Goal: Answer question/provide support

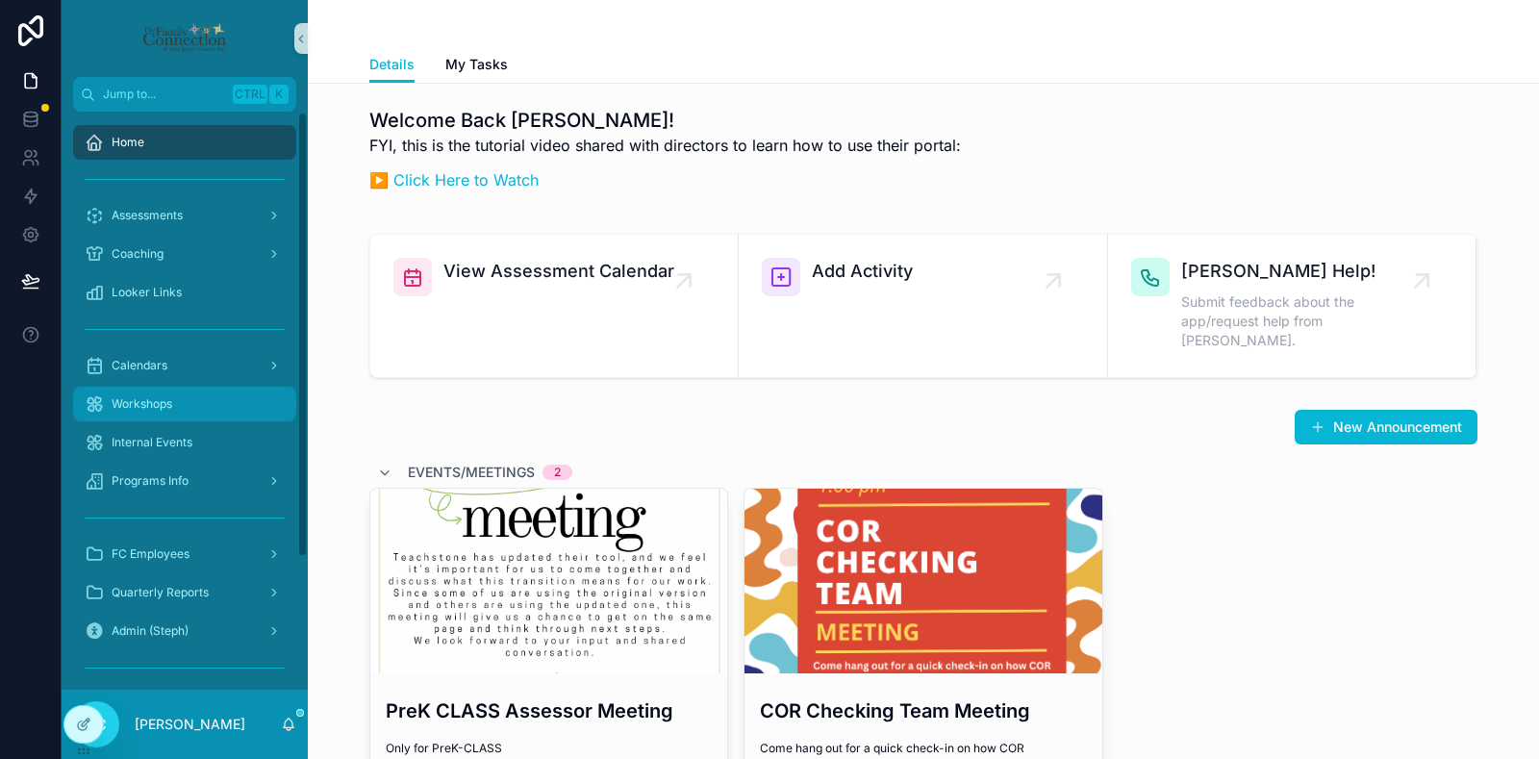
click at [168, 399] on span "Workshops" at bounding box center [142, 403] width 61 height 15
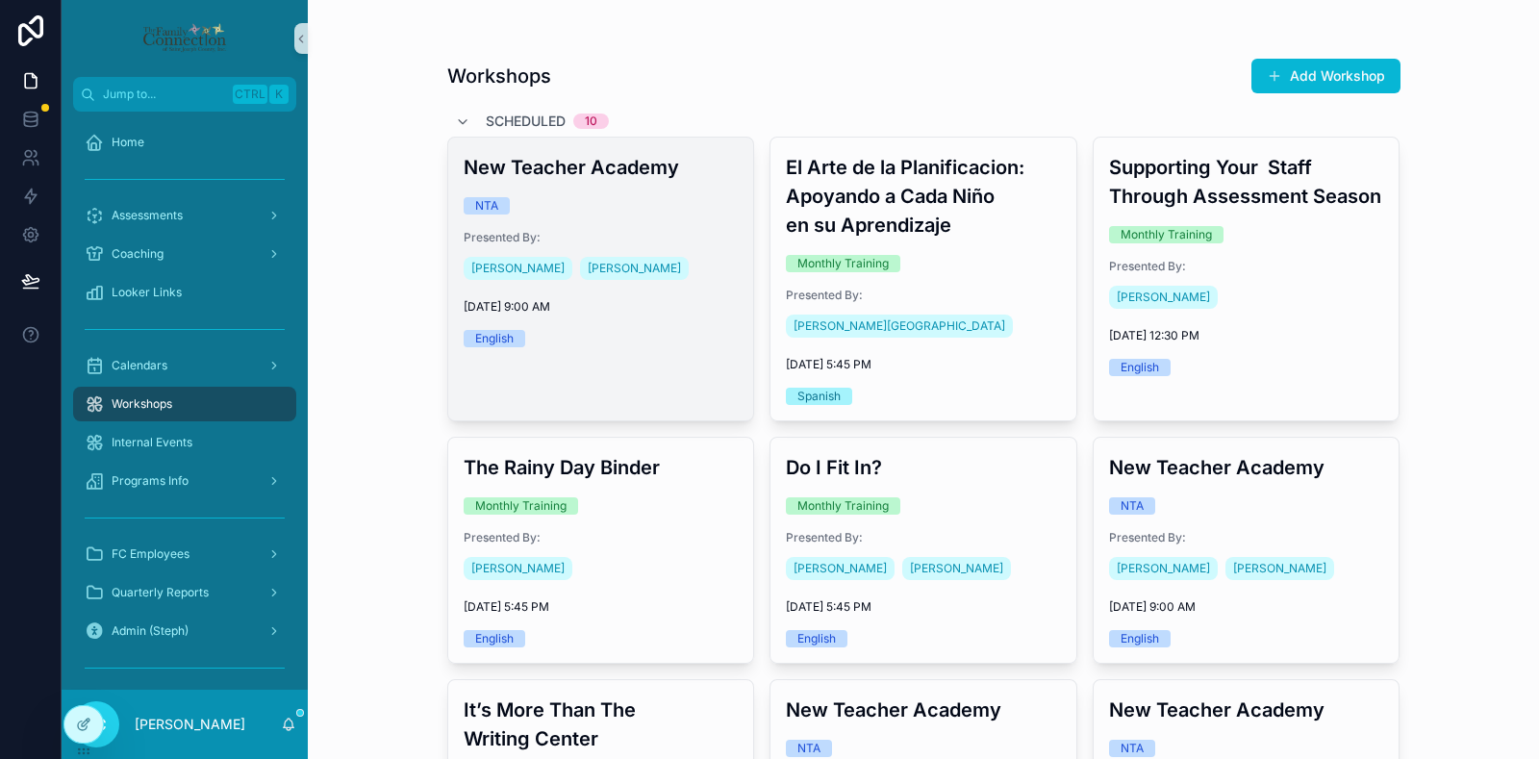
click at [643, 202] on div "NTA" at bounding box center [601, 205] width 275 height 17
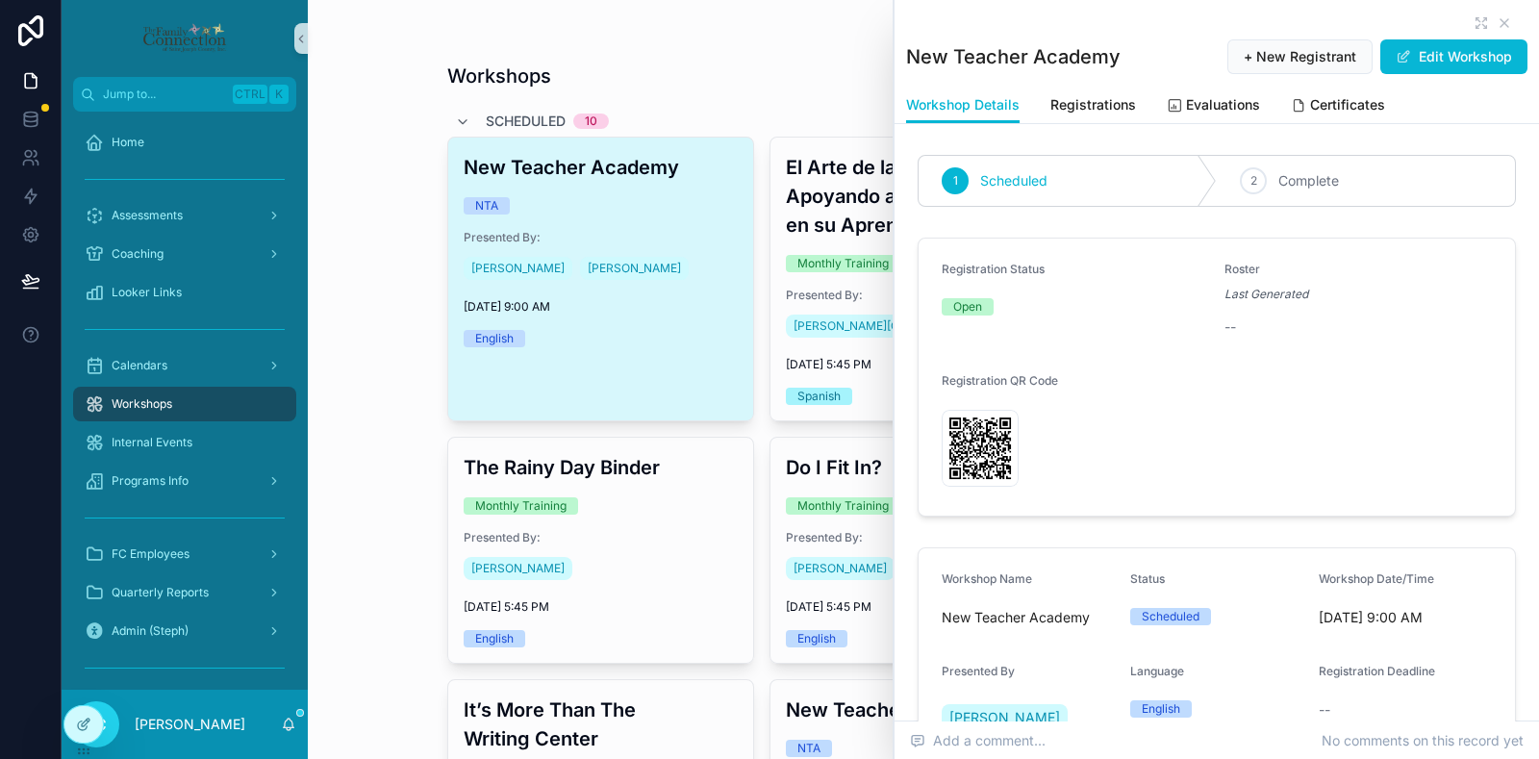
click at [1458, 13] on div "New Teacher Academy + New Registrant Edit Workshop" at bounding box center [1216, 43] width 621 height 87
click at [1477, 19] on icon "scrollable content" at bounding box center [1479, 20] width 4 height 4
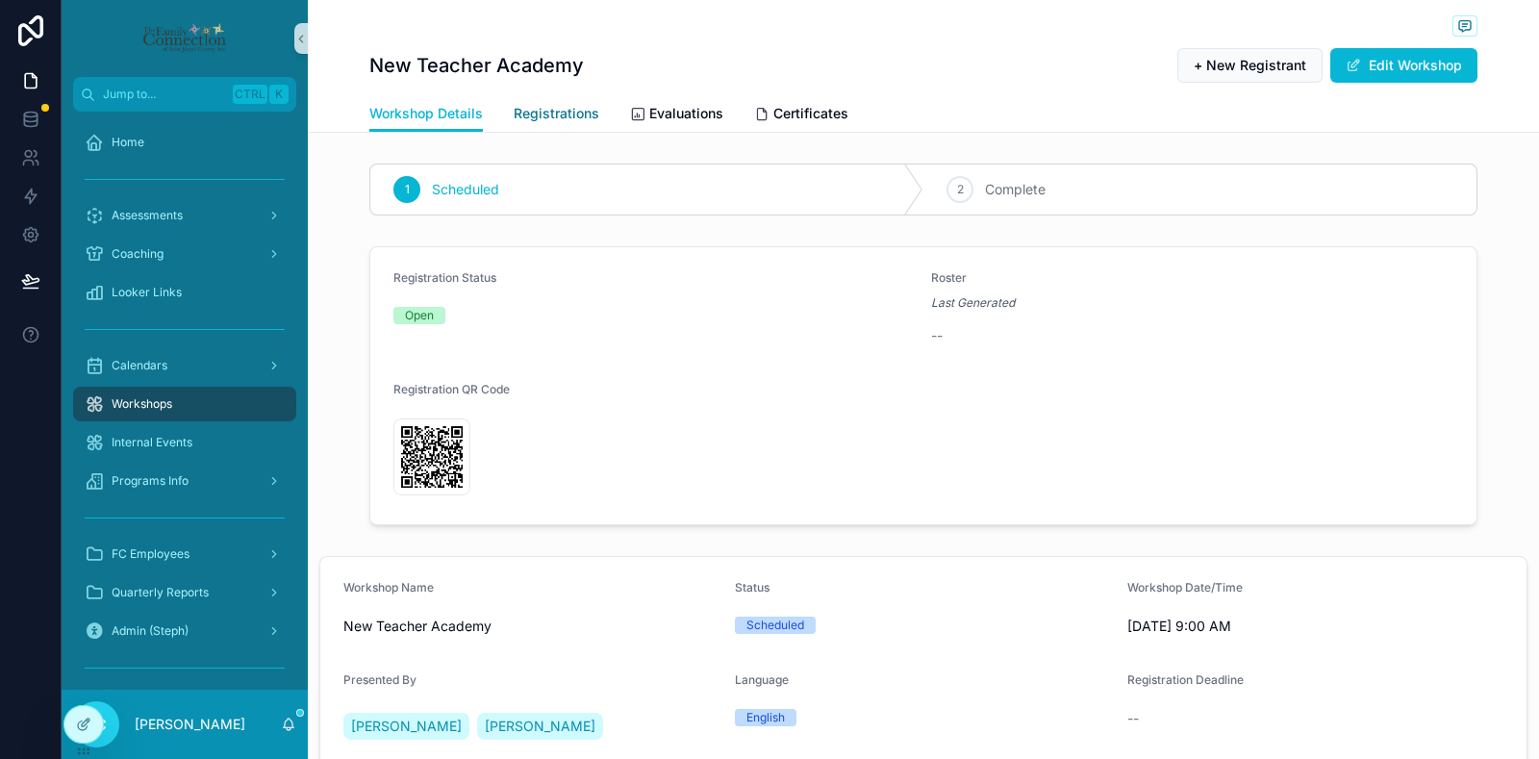
click at [533, 116] on span "Registrations" at bounding box center [557, 113] width 86 height 19
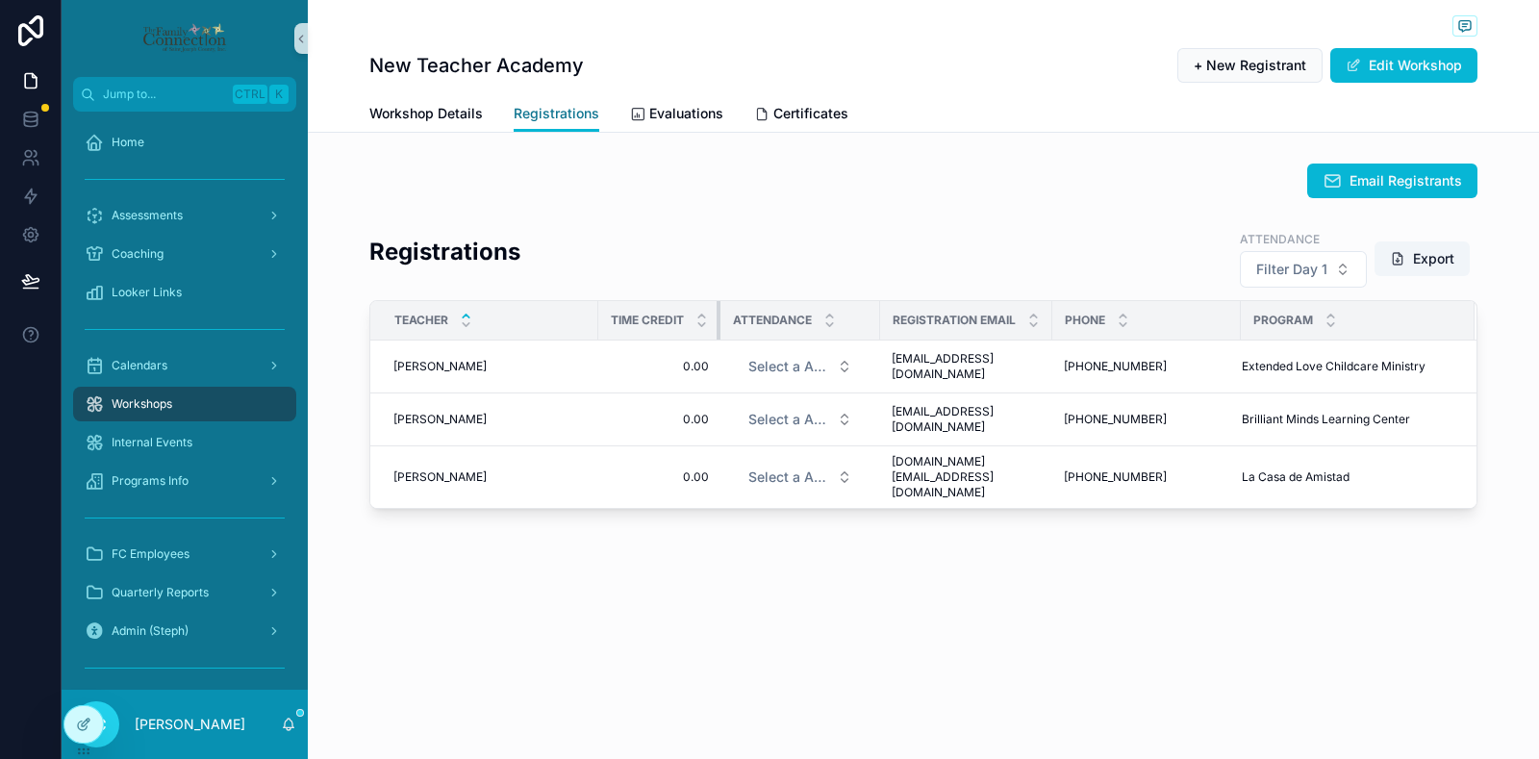
drag, startPoint x: 739, startPoint y: 319, endPoint x: 676, endPoint y: 315, distance: 62.7
click at [676, 315] on th "Time Credit" at bounding box center [659, 320] width 122 height 39
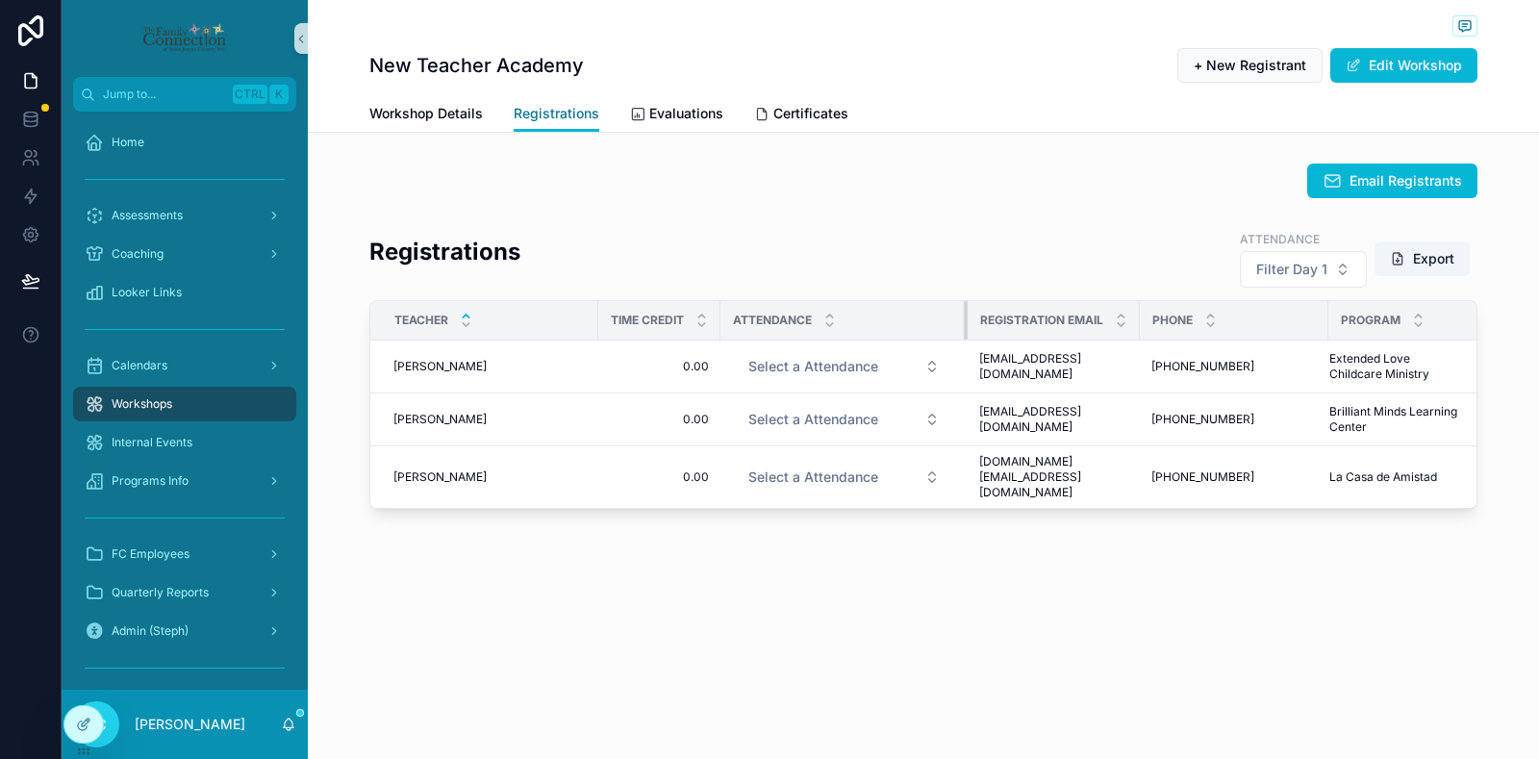
drag, startPoint x: 875, startPoint y: 317, endPoint x: 978, endPoint y: 321, distance: 103.1
click at [978, 321] on tr "TEACHER Time Credit Attendance Registration Email Phone Program" at bounding box center [930, 320] width 1120 height 39
click at [1024, 189] on div "Email Registrants" at bounding box center [923, 181] width 1108 height 35
click at [795, 111] on span "Certificates" at bounding box center [810, 113] width 75 height 19
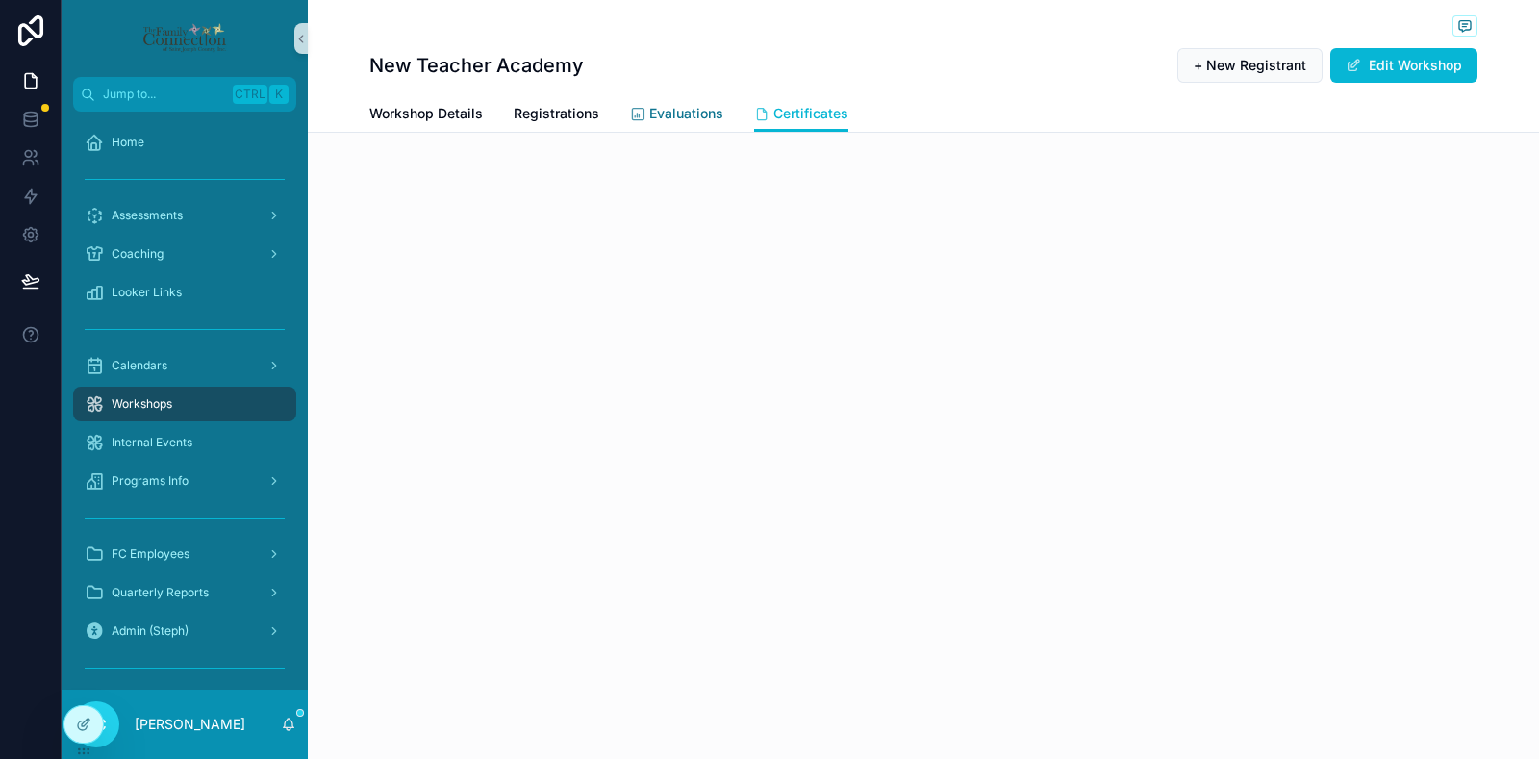
click at [703, 116] on span "Evaluations" at bounding box center [686, 113] width 74 height 19
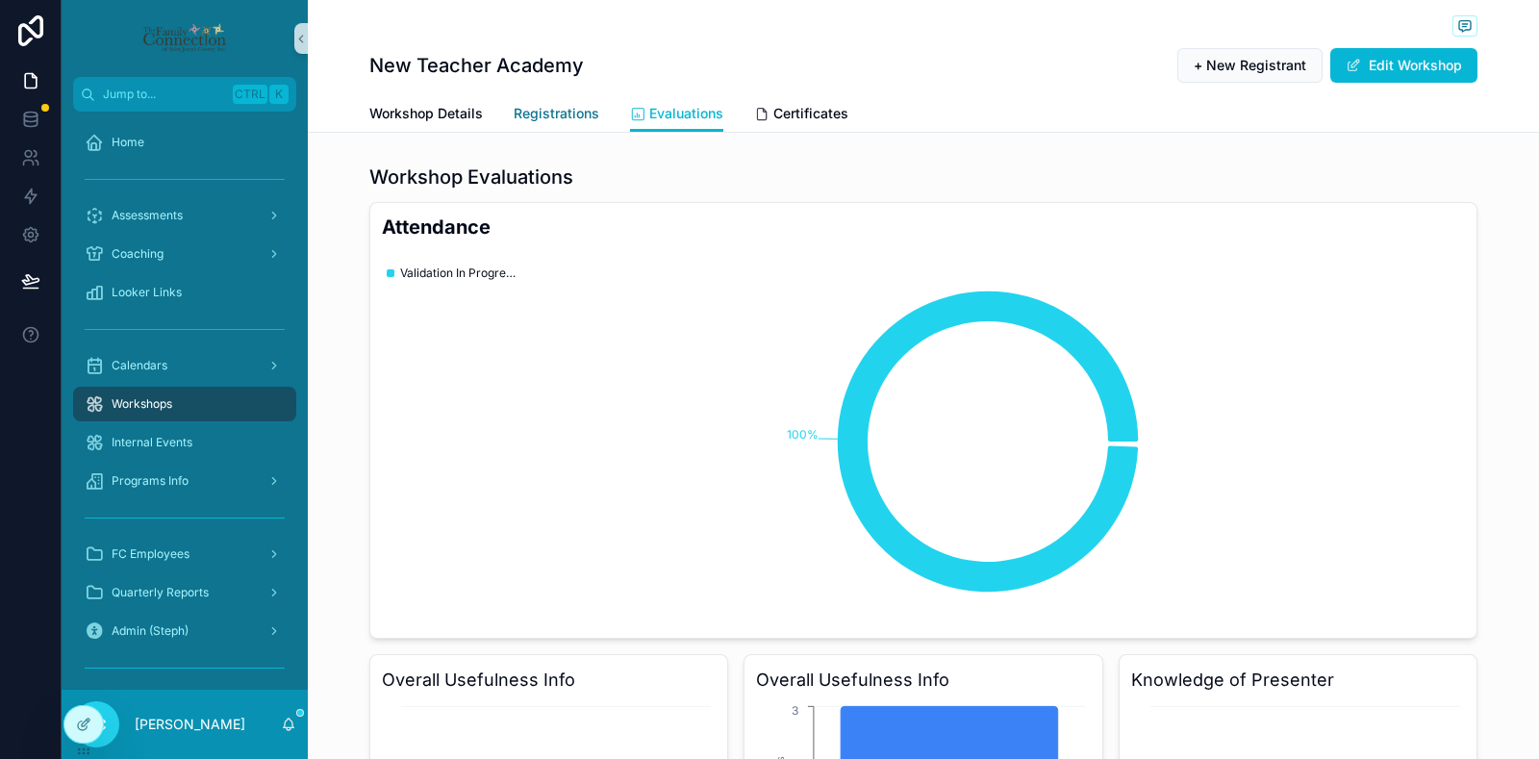
click at [576, 109] on span "Registrations" at bounding box center [557, 113] width 86 height 19
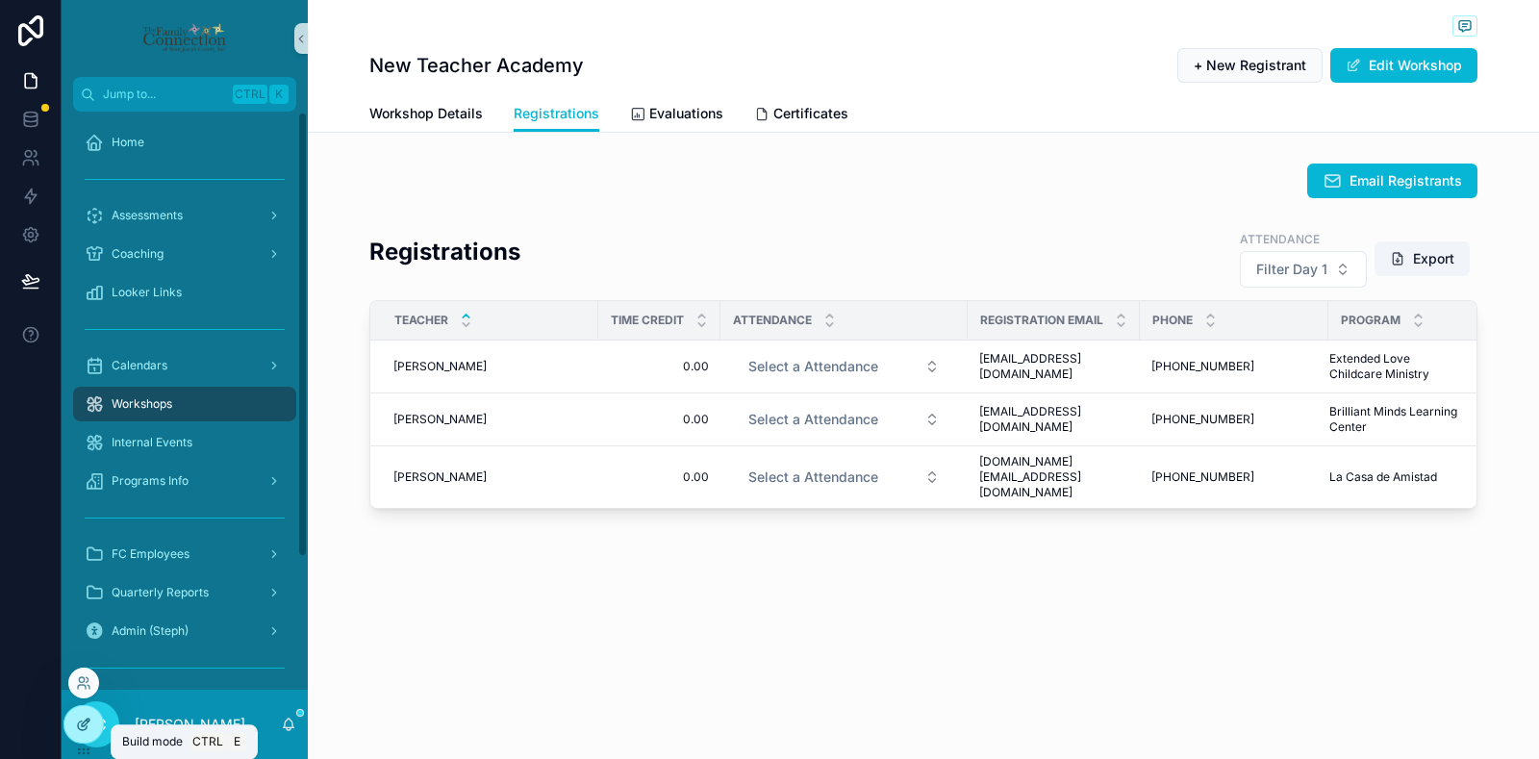
click at [82, 730] on icon at bounding box center [82, 726] width 9 height 9
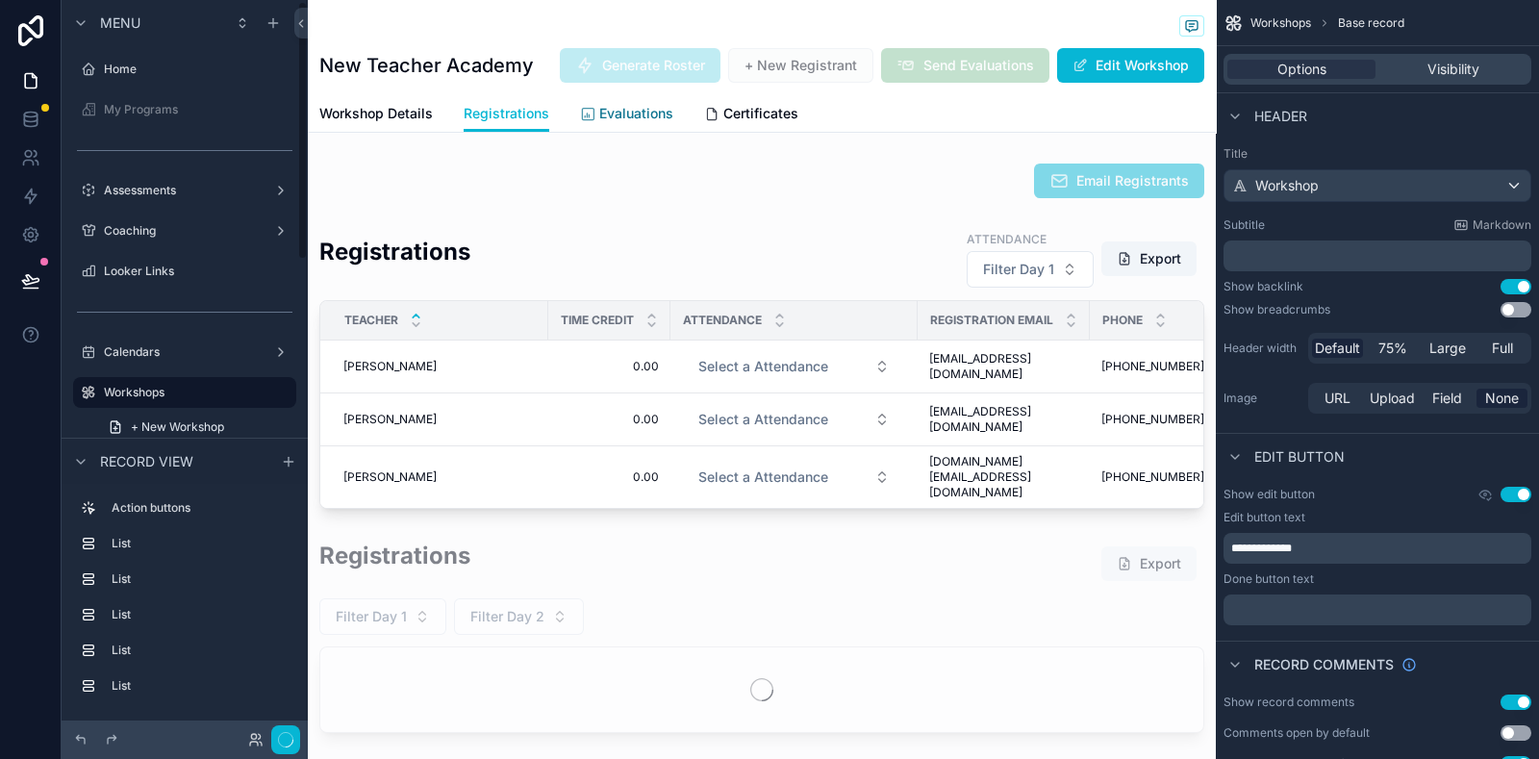
scroll to position [3, 0]
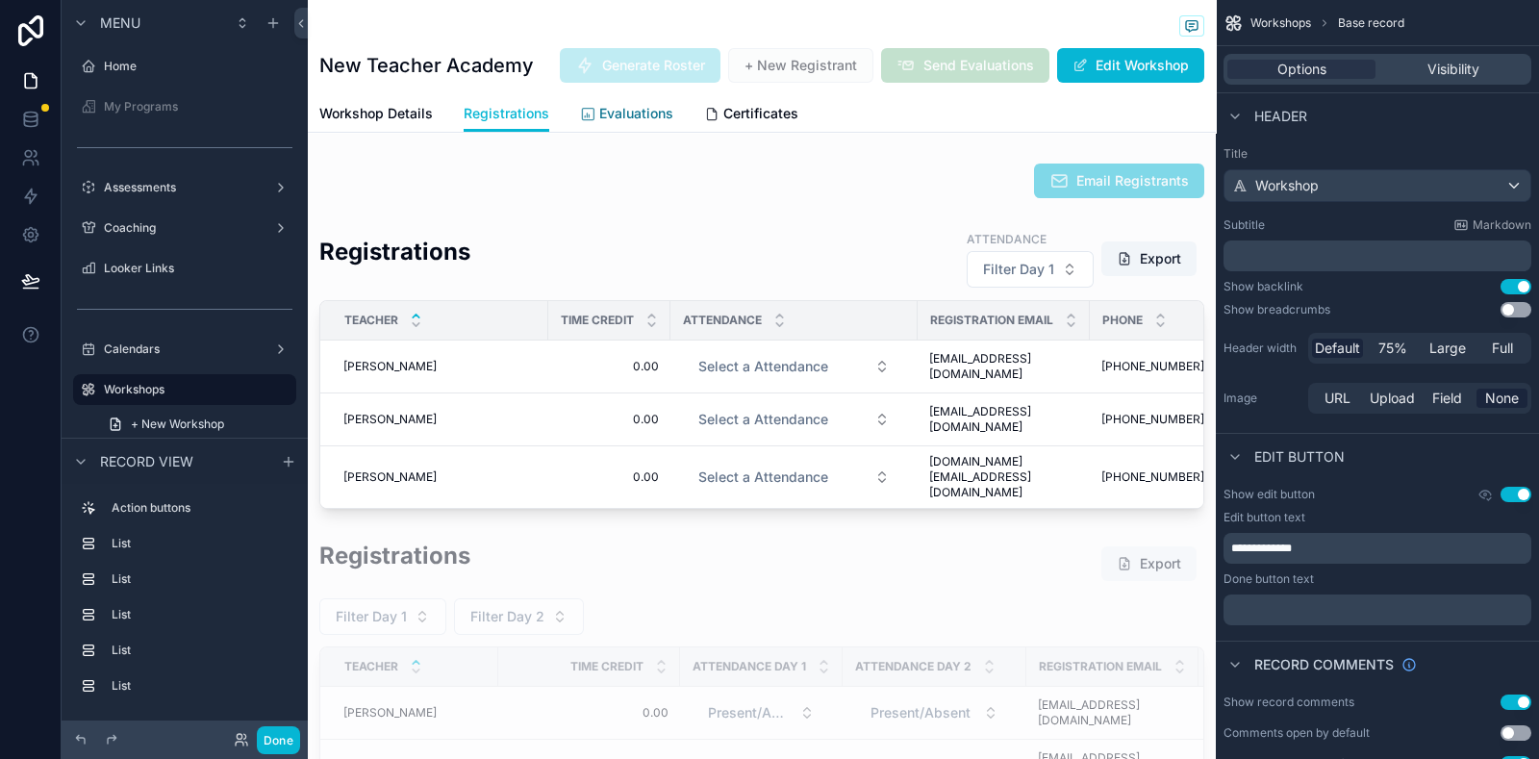
click at [620, 123] on span "Evaluations" at bounding box center [636, 113] width 74 height 19
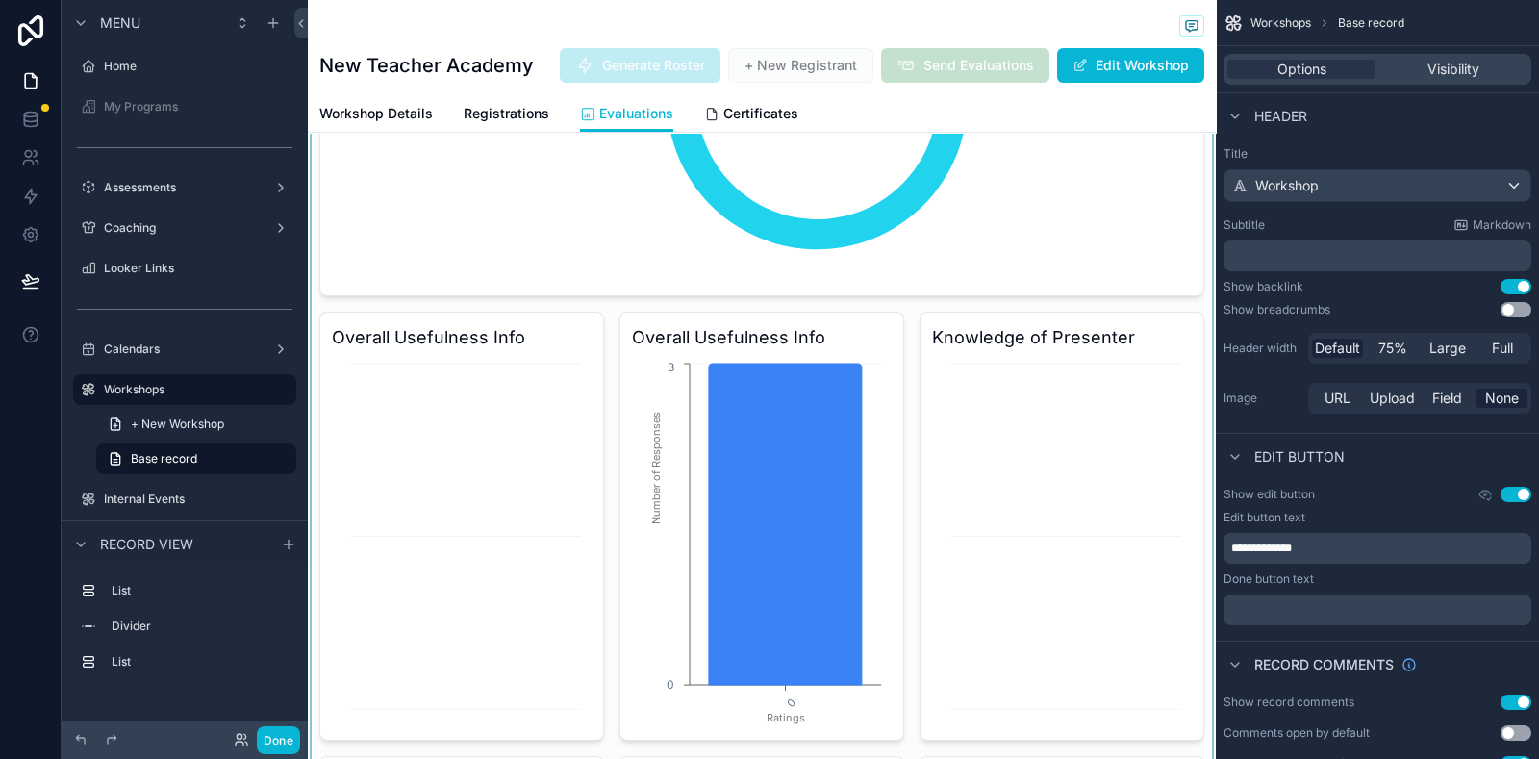
scroll to position [361, 0]
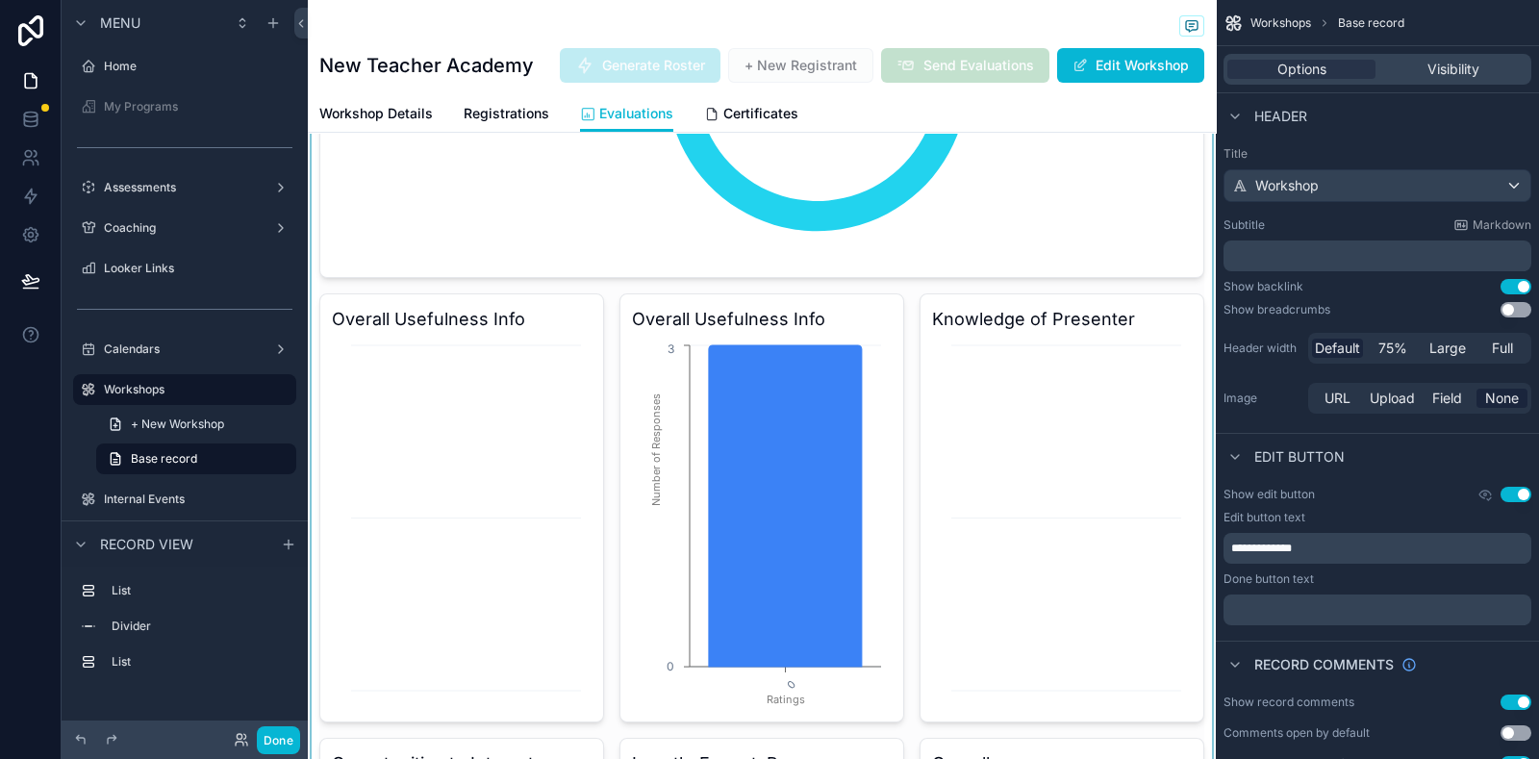
click at [755, 520] on div "scrollable content" at bounding box center [762, 485] width 908 height 1380
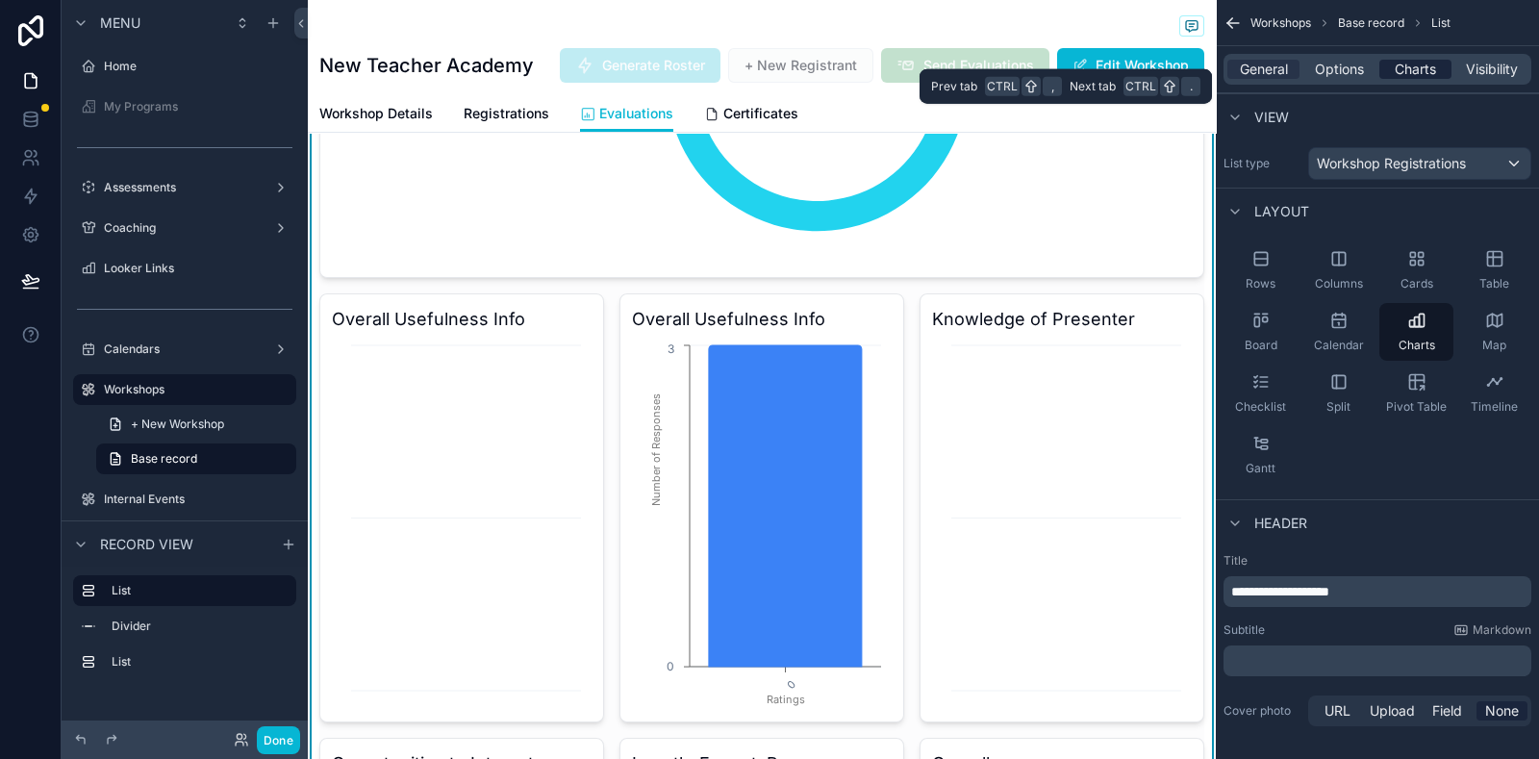
click at [1415, 72] on span "Charts" at bounding box center [1415, 69] width 41 height 19
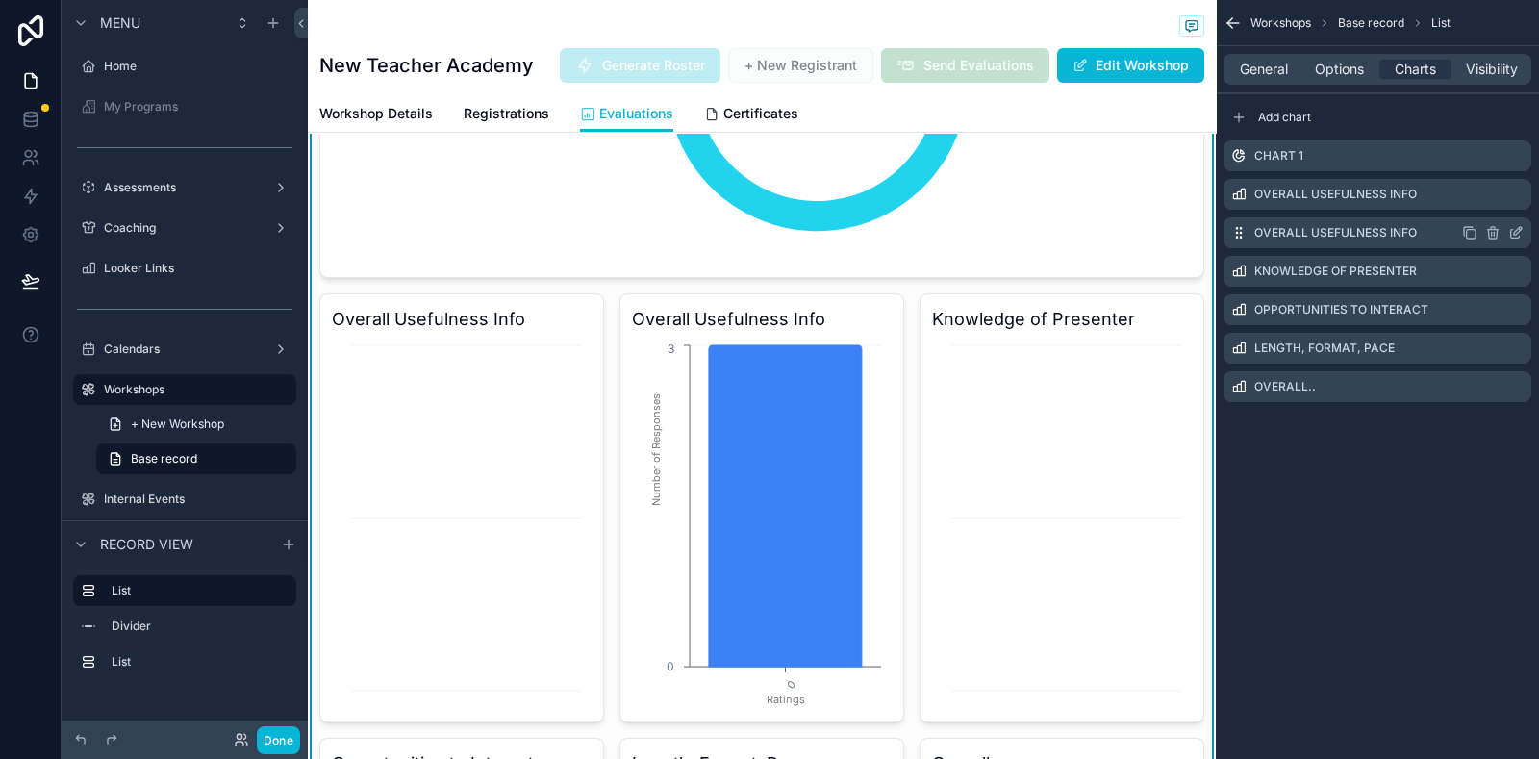
click at [1494, 228] on icon "scrollable content" at bounding box center [1492, 232] width 15 height 15
click at [1506, 201] on icon at bounding box center [1508, 201] width 15 height 15
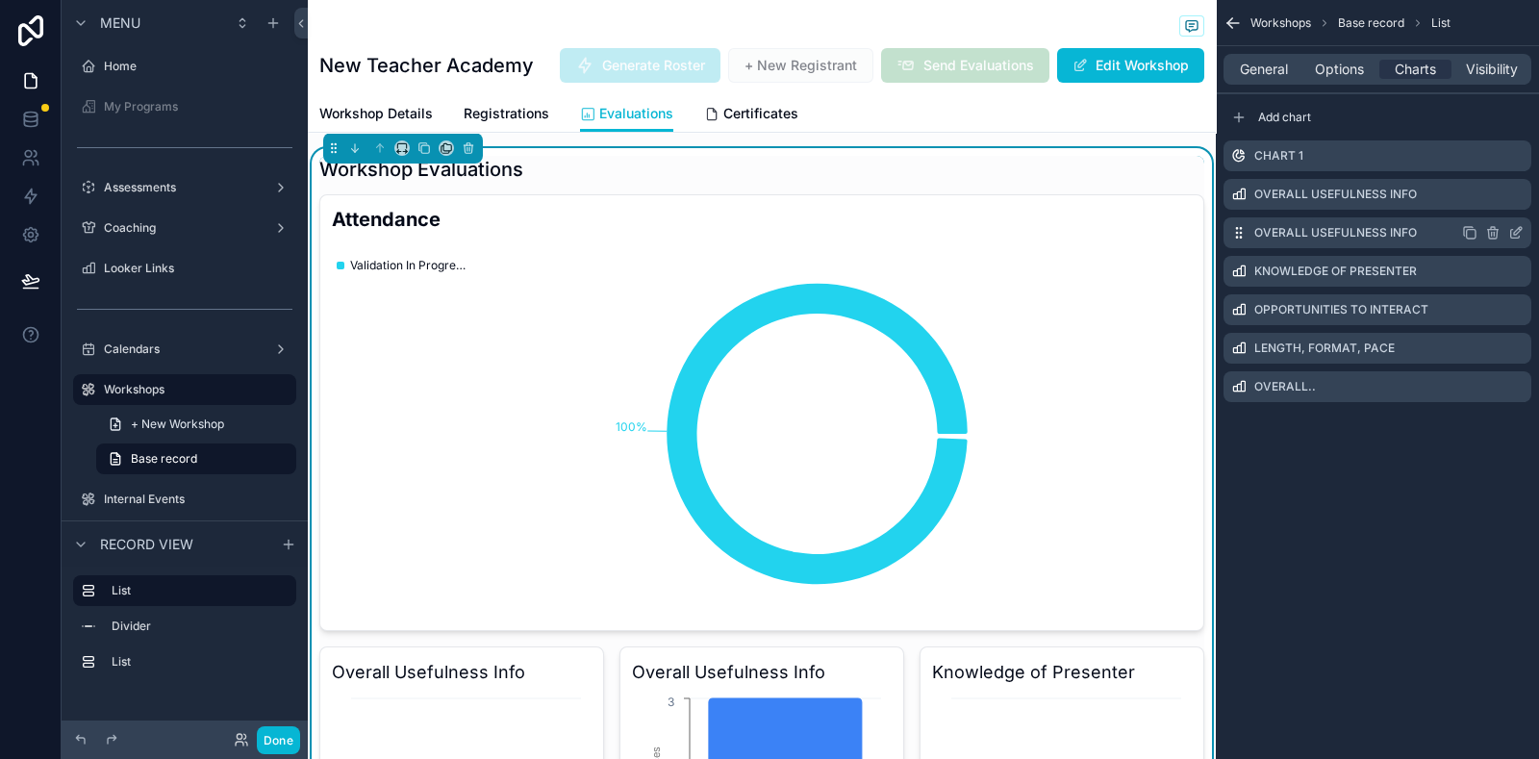
scroll to position [0, 0]
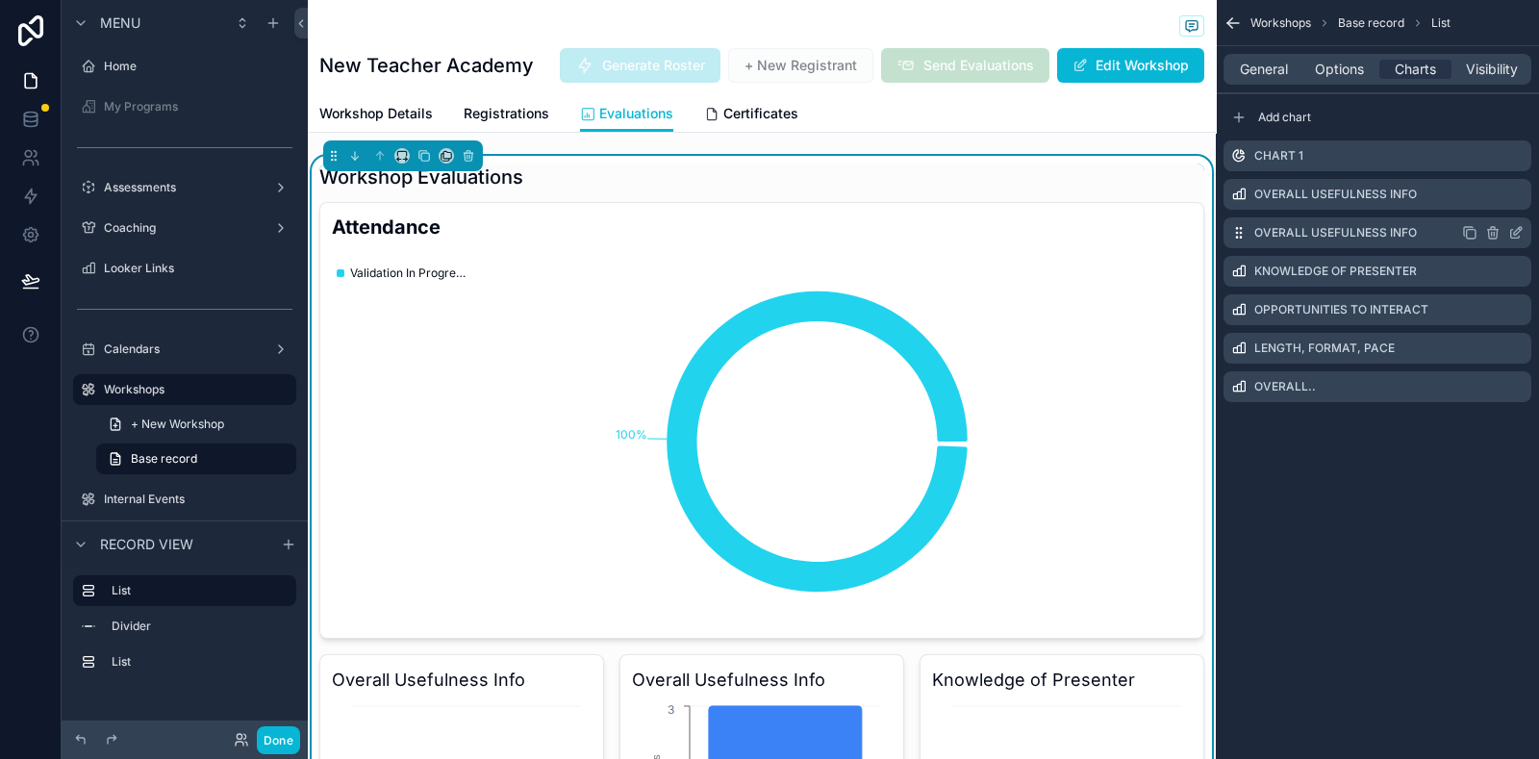
click at [873, 132] on div "Workshop Details Registrations Evaluations Certificates" at bounding box center [761, 113] width 885 height 37
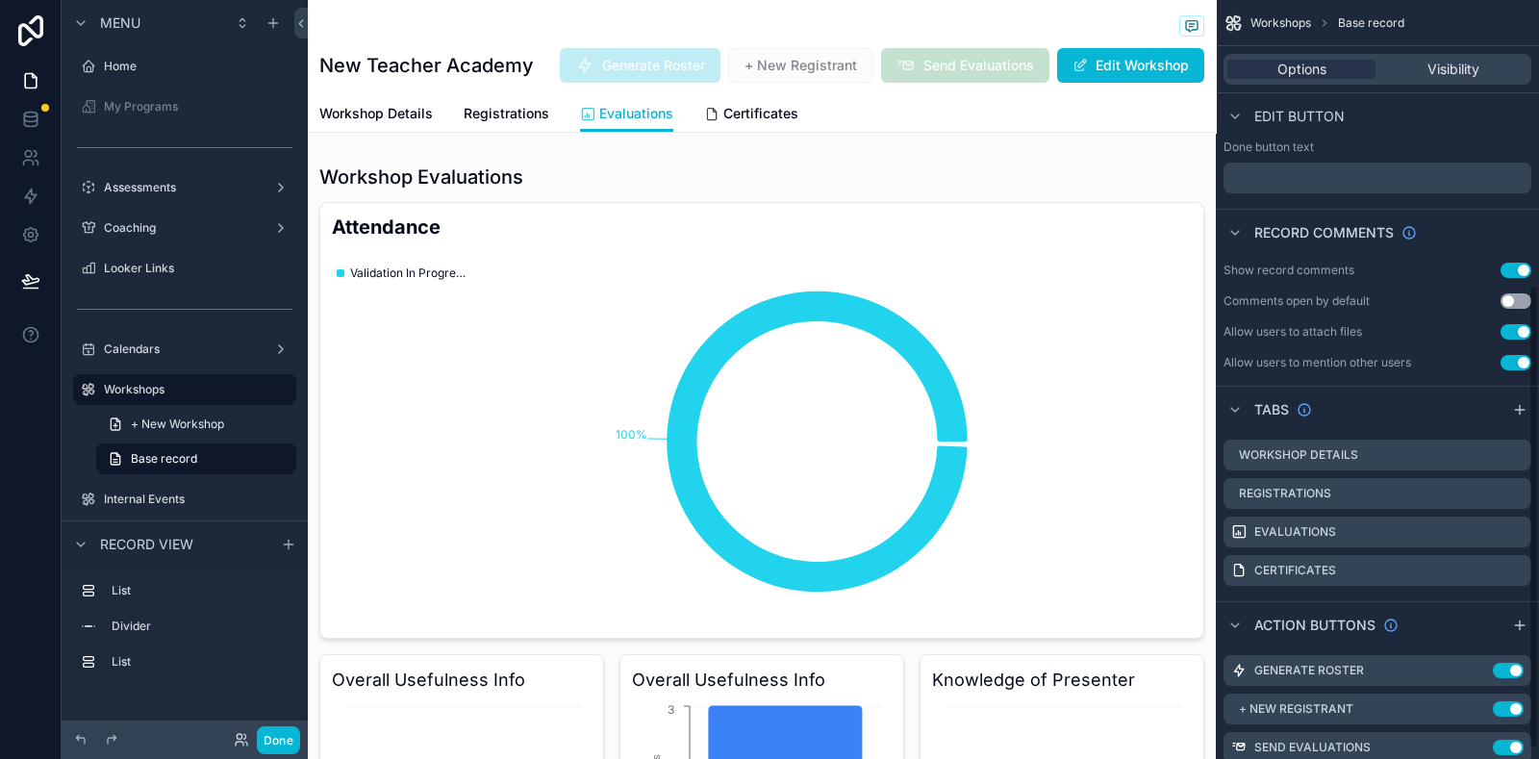
scroll to position [480, 0]
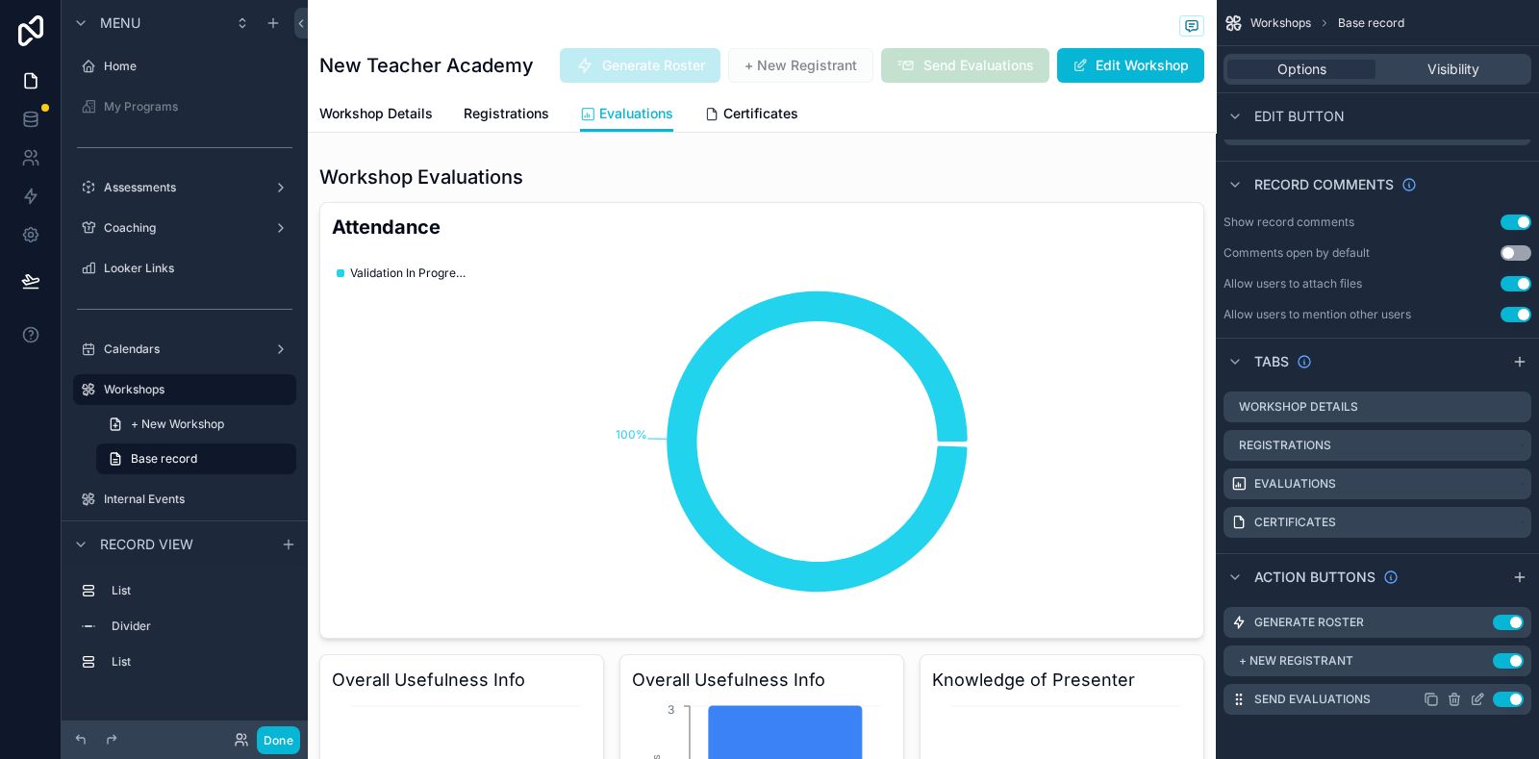
click at [1477, 698] on icon "scrollable content" at bounding box center [1477, 699] width 15 height 15
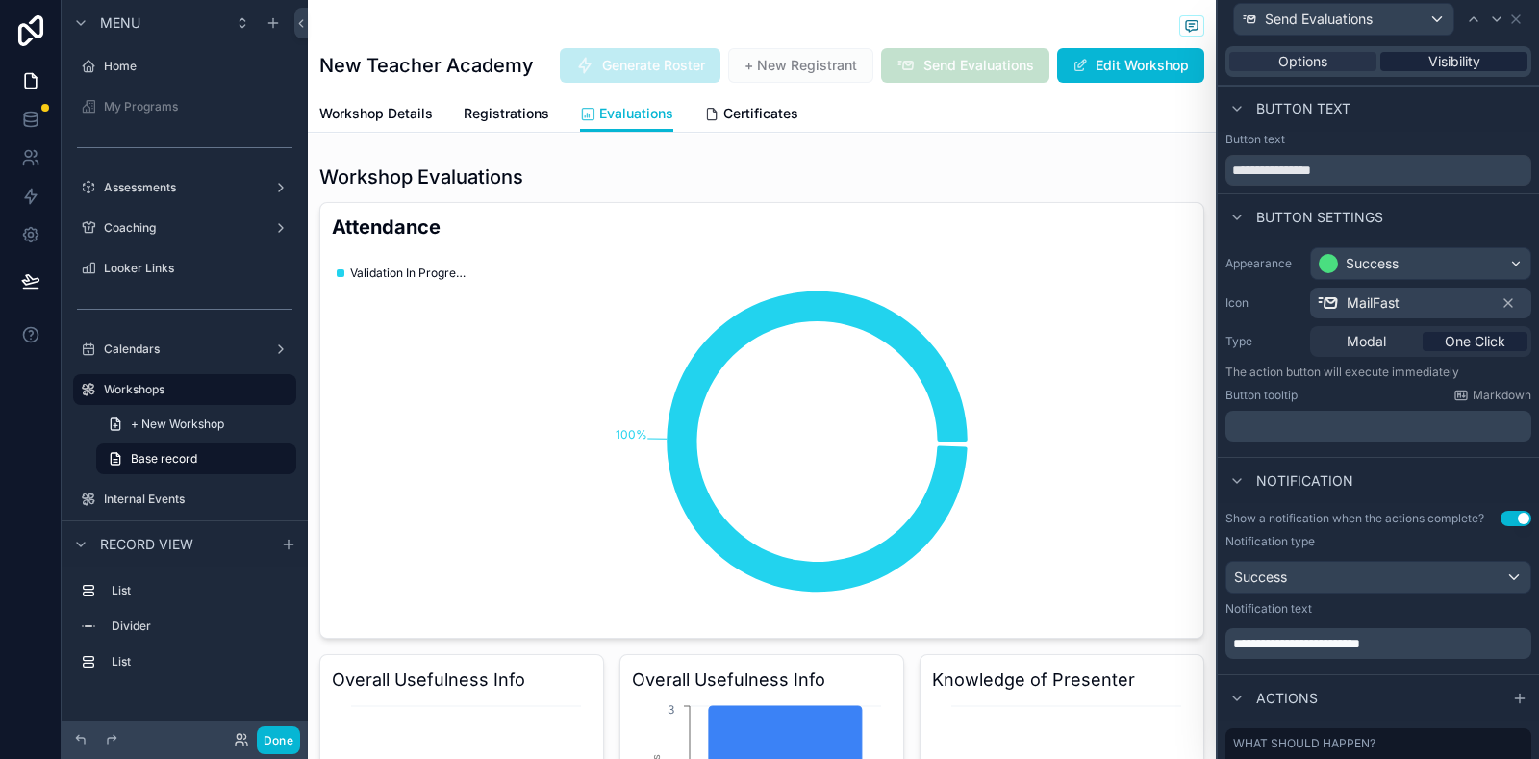
click at [1471, 55] on div "Visibility" at bounding box center [1454, 61] width 147 height 19
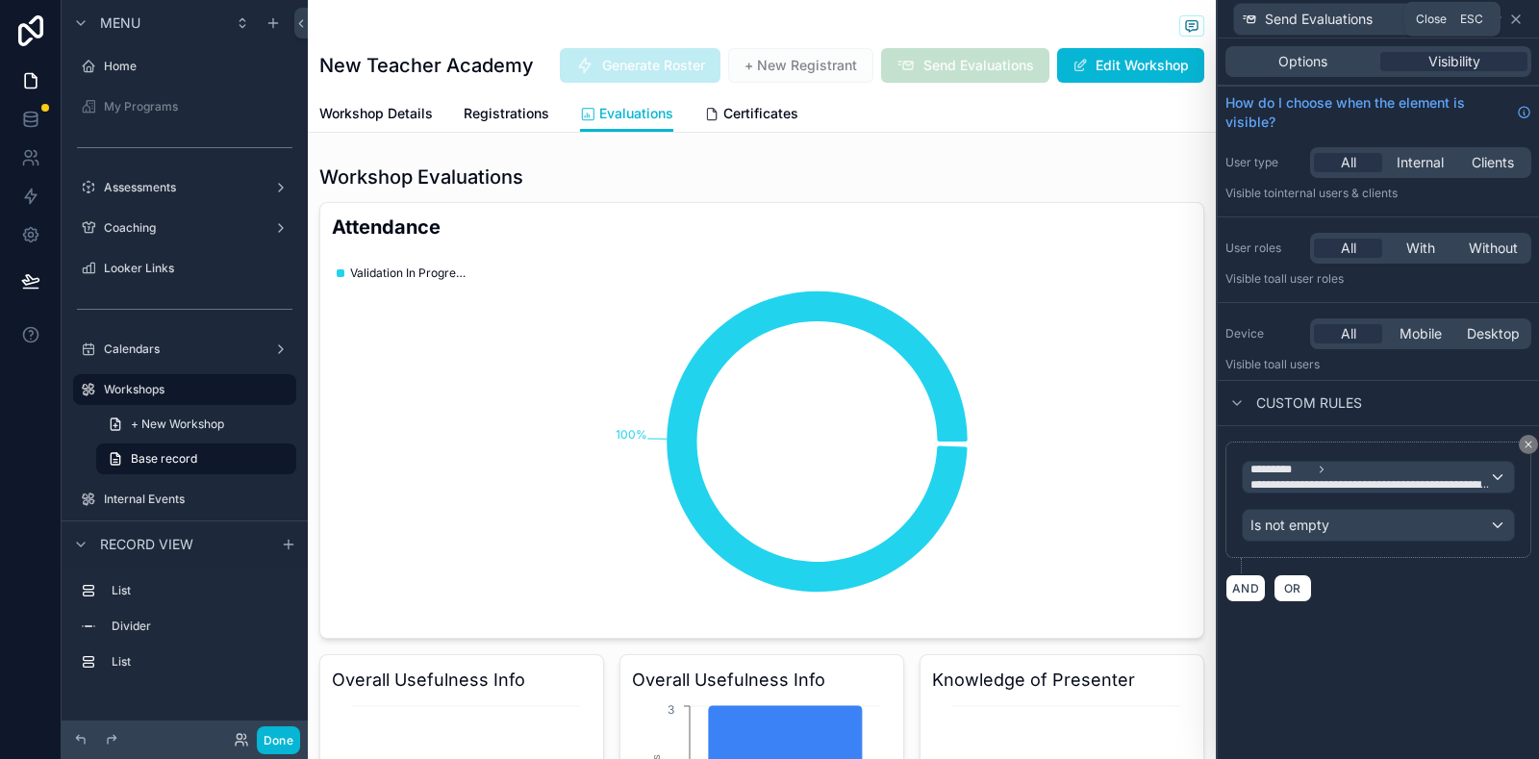
click at [1517, 13] on icon at bounding box center [1515, 19] width 15 height 15
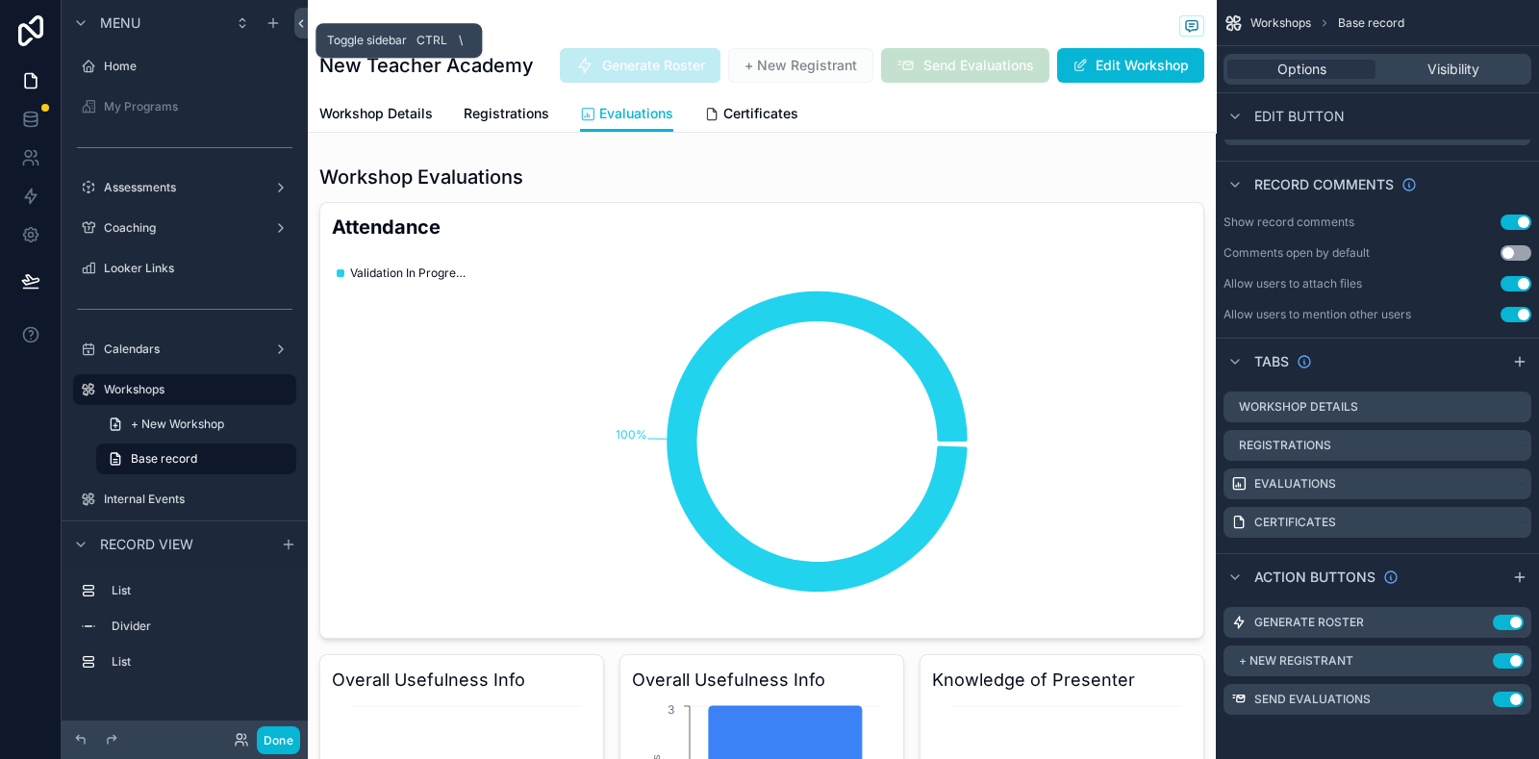
click at [299, 29] on icon at bounding box center [300, 23] width 13 height 14
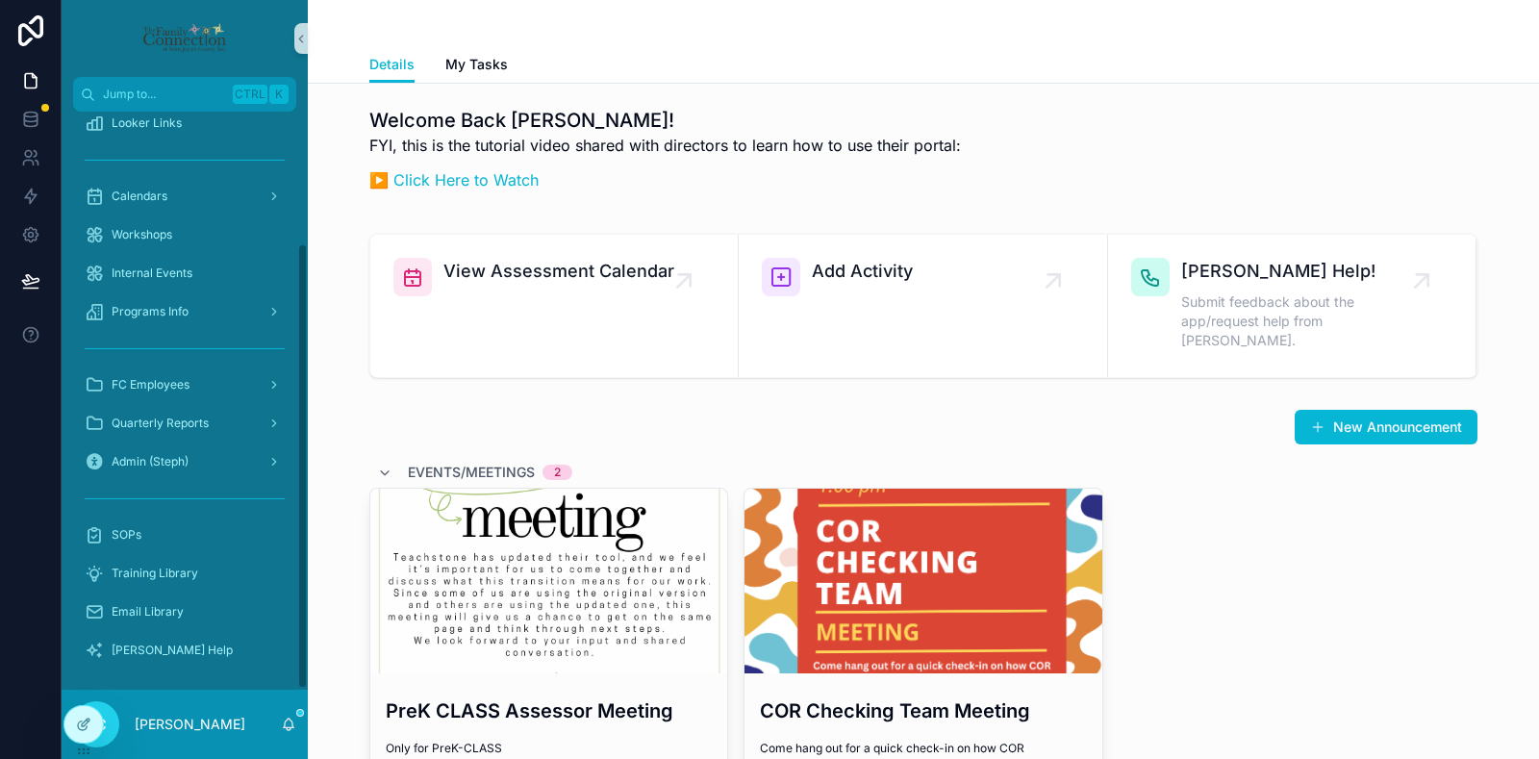
scroll to position [170, 0]
click at [201, 646] on div "[PERSON_NAME] Help" at bounding box center [185, 649] width 200 height 31
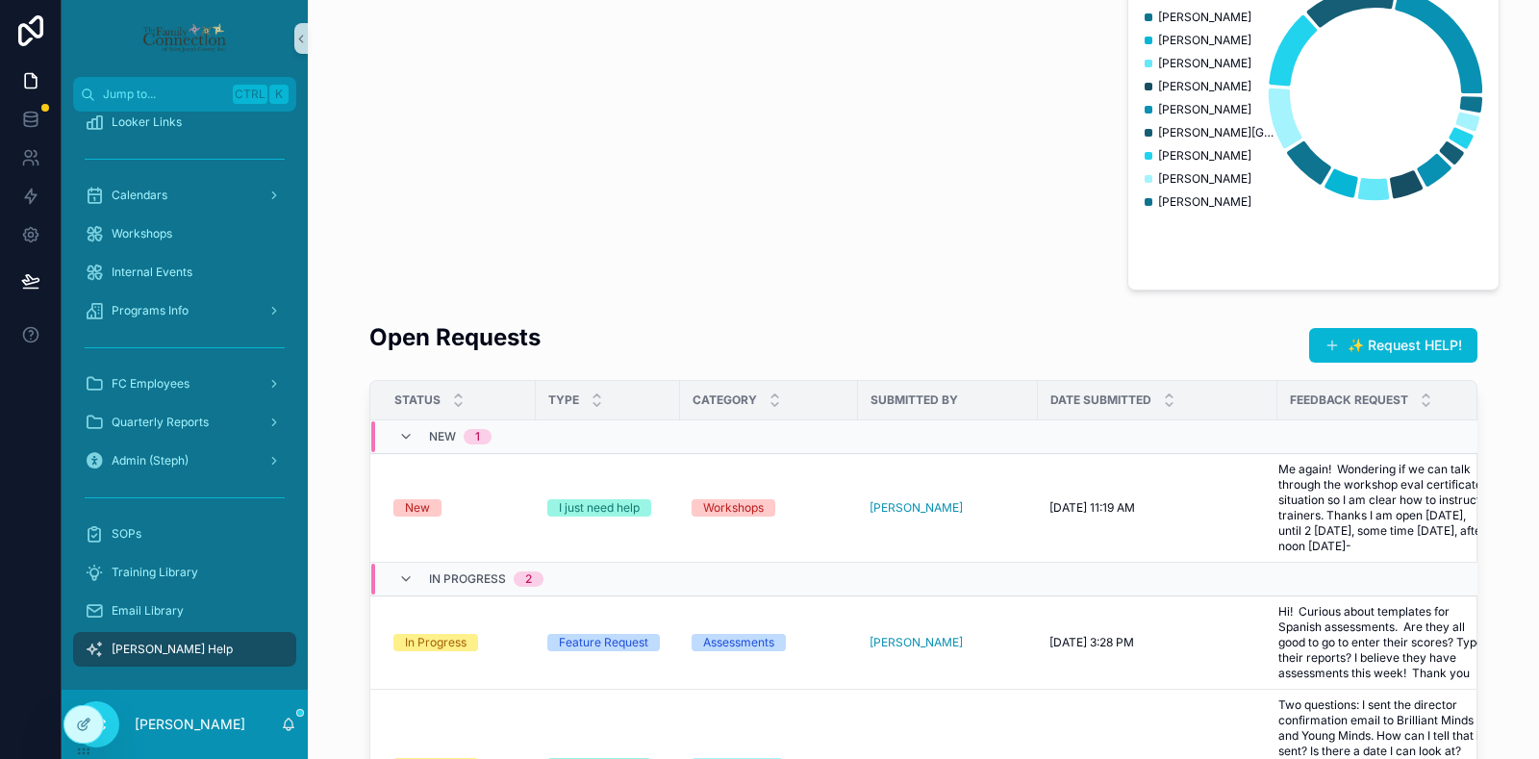
scroll to position [240, 0]
click at [458, 502] on div "New" at bounding box center [458, 507] width 131 height 17
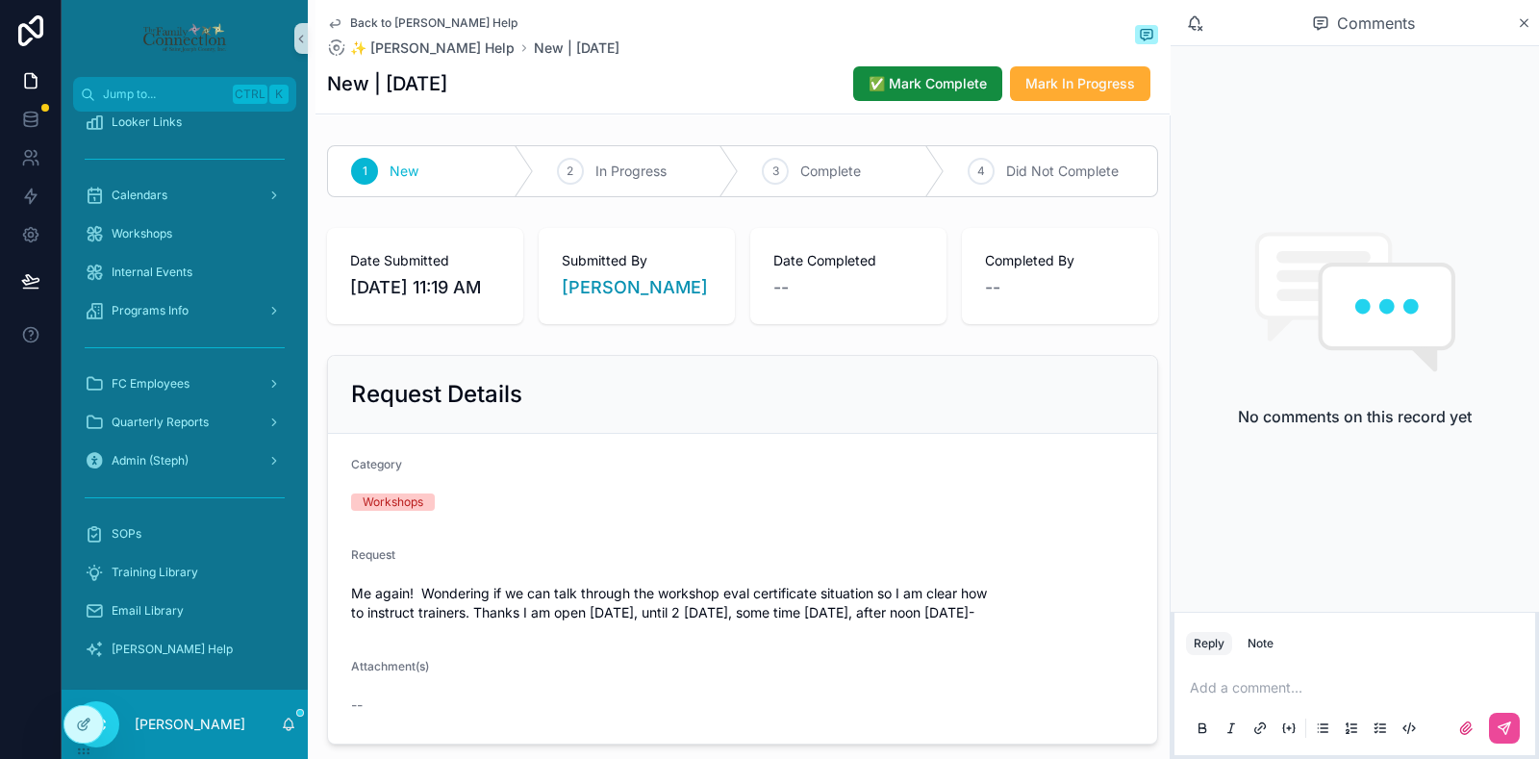
click at [1278, 695] on p "scrollable content" at bounding box center [1359, 687] width 338 height 19
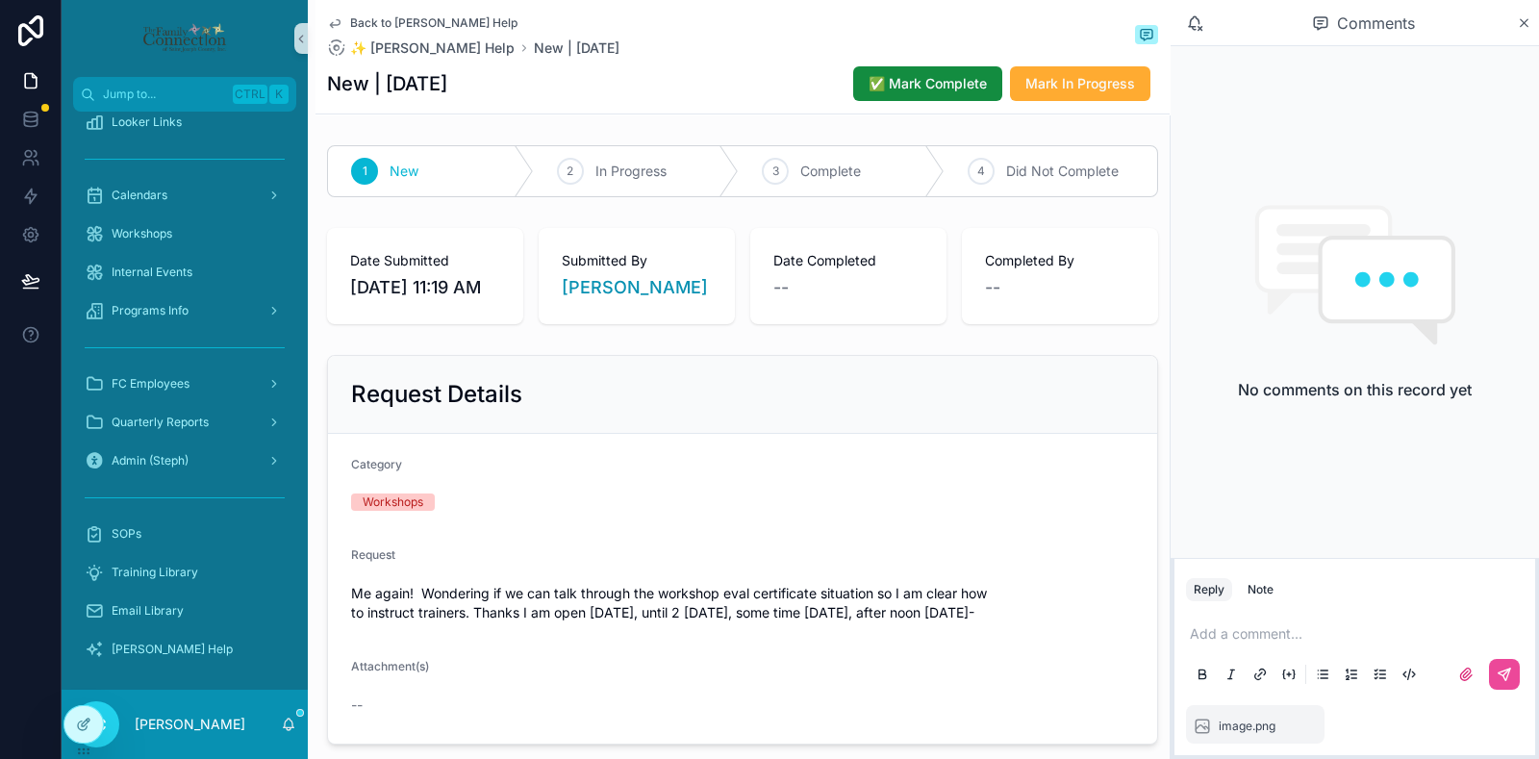
click at [1275, 633] on p "scrollable content" at bounding box center [1359, 633] width 338 height 19
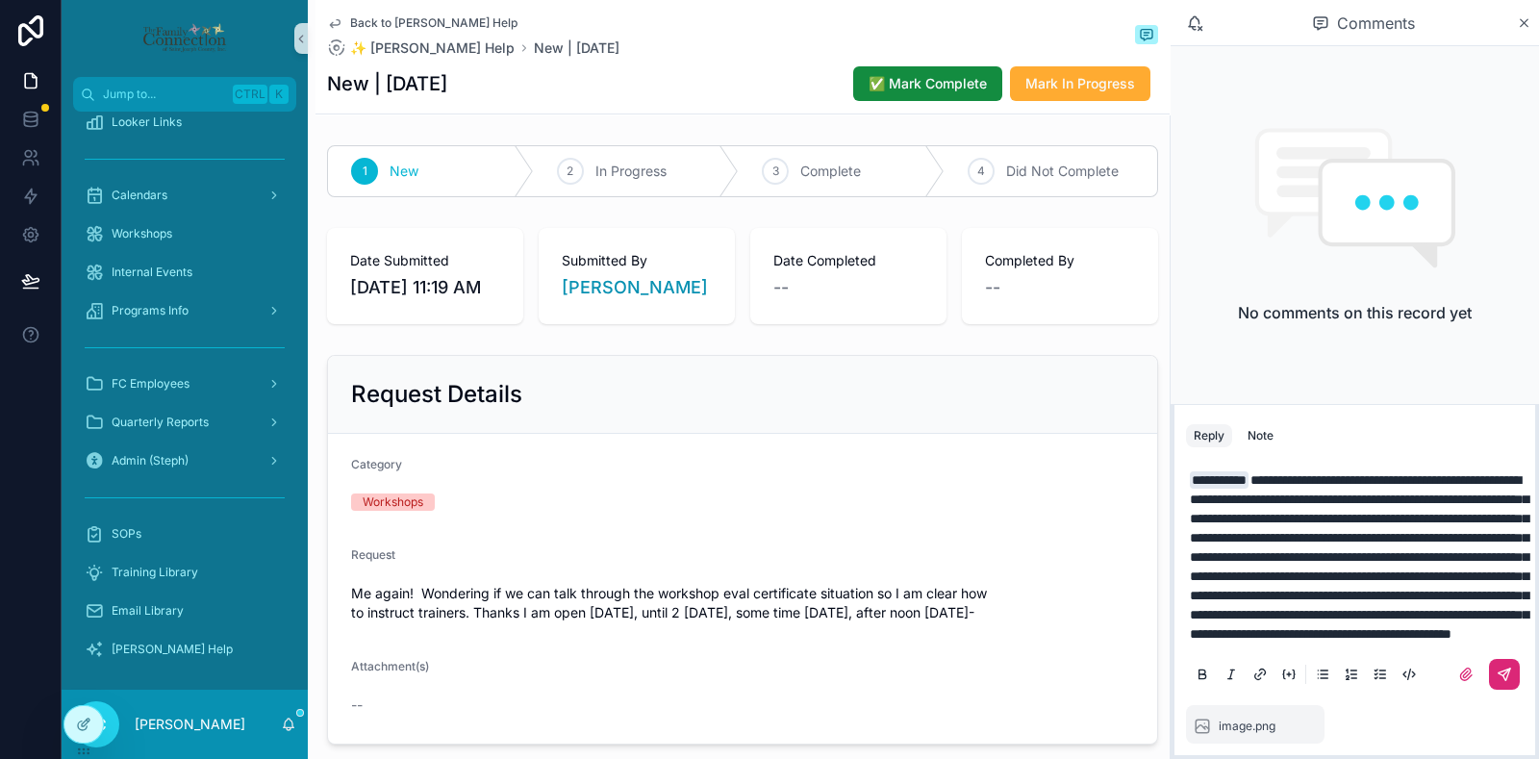
click at [1499, 675] on icon "scrollable content" at bounding box center [1504, 674] width 15 height 15
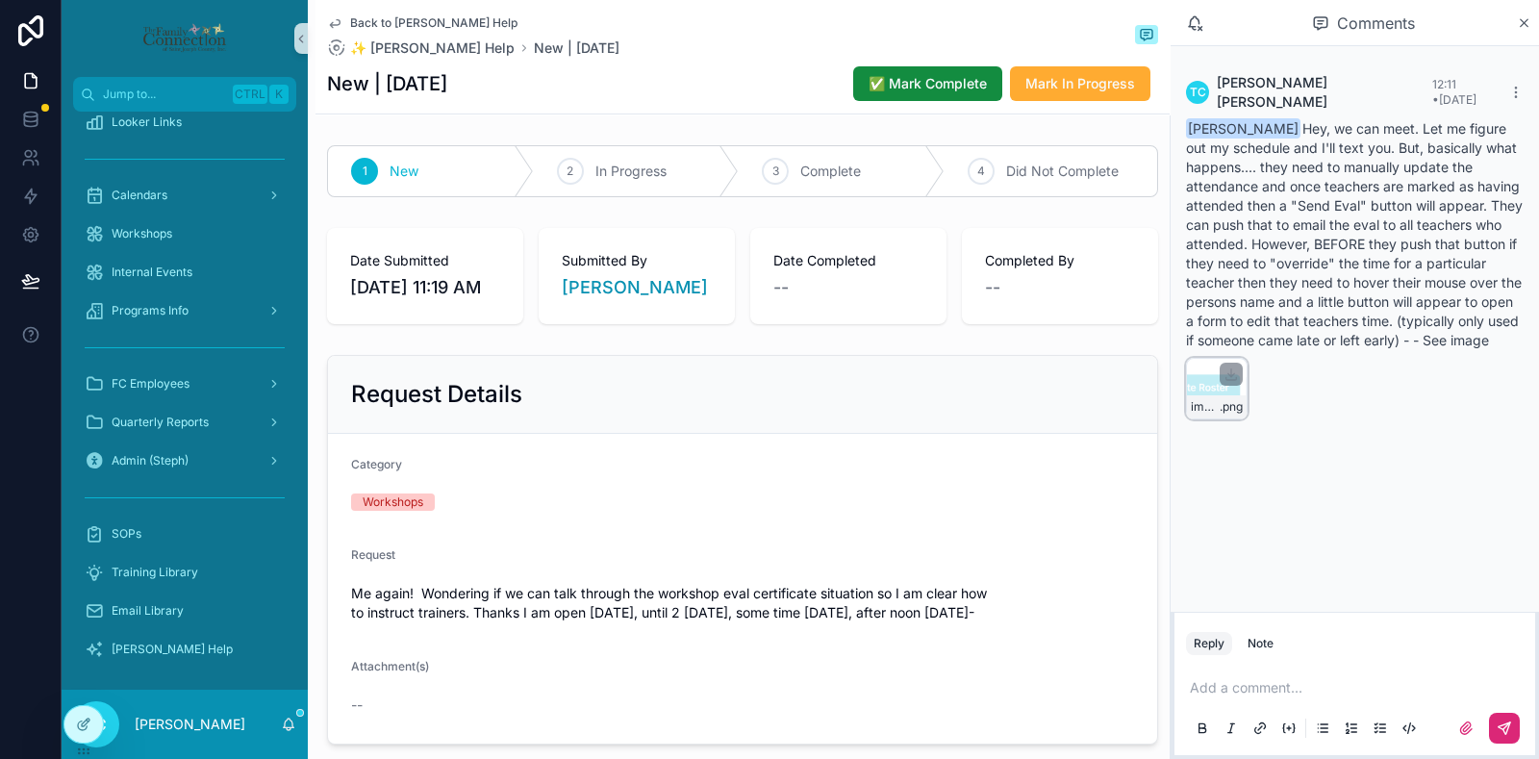
click at [1207, 392] on div "image .png" at bounding box center [1217, 389] width 62 height 62
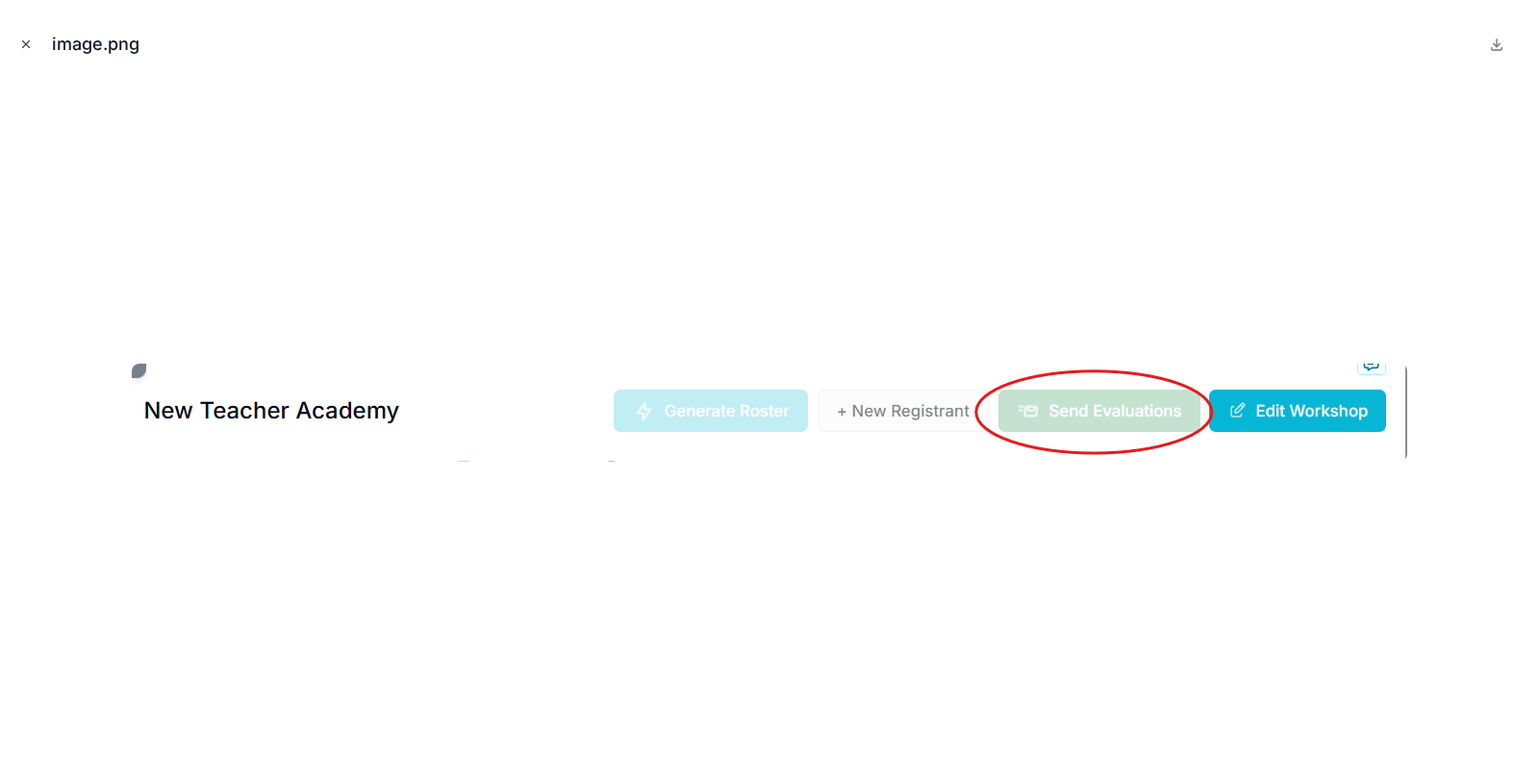
click at [31, 38] on icon "Close modal" at bounding box center [25, 44] width 13 height 13
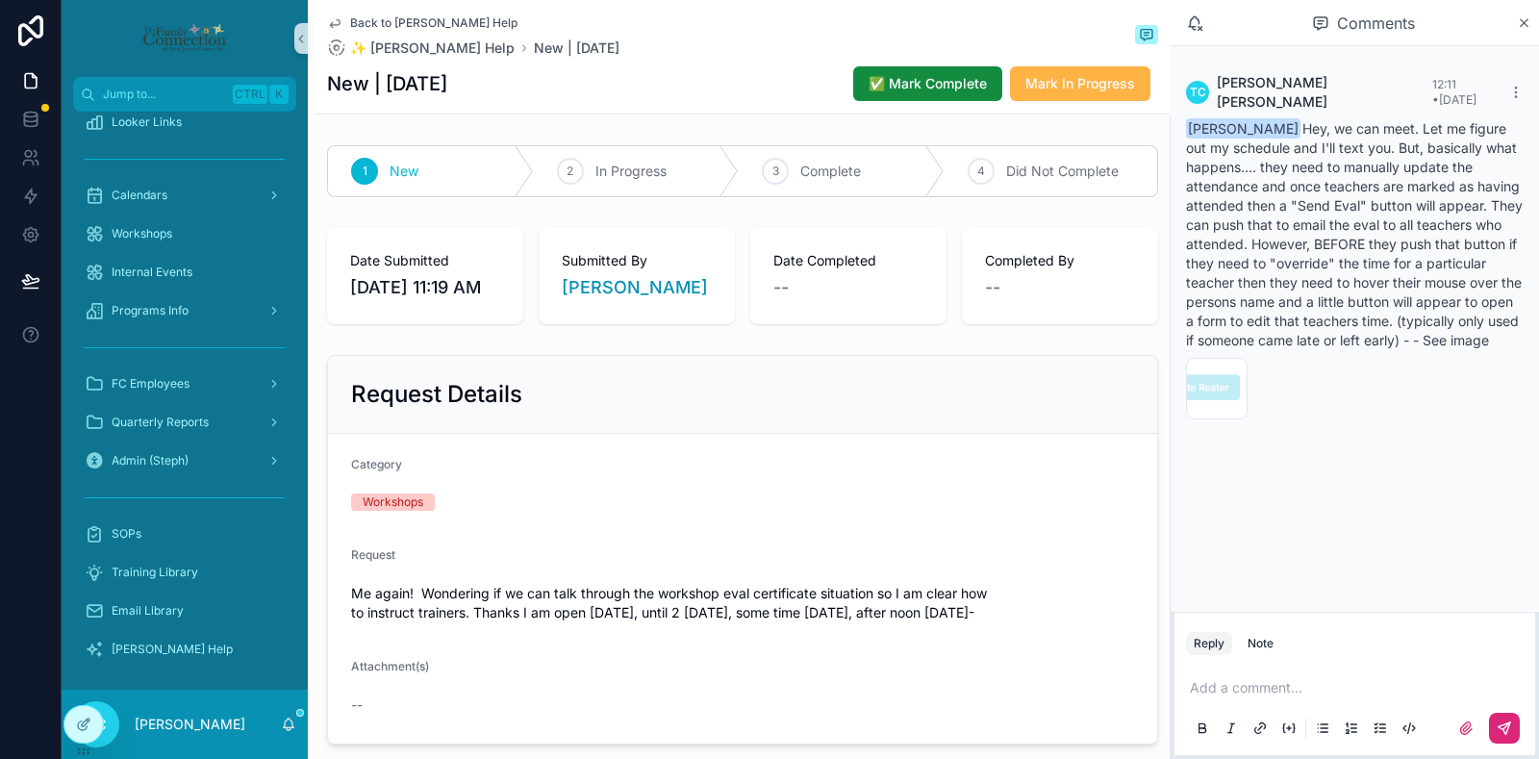
click at [1075, 88] on span "Mark In Progress" at bounding box center [1081, 83] width 110 height 19
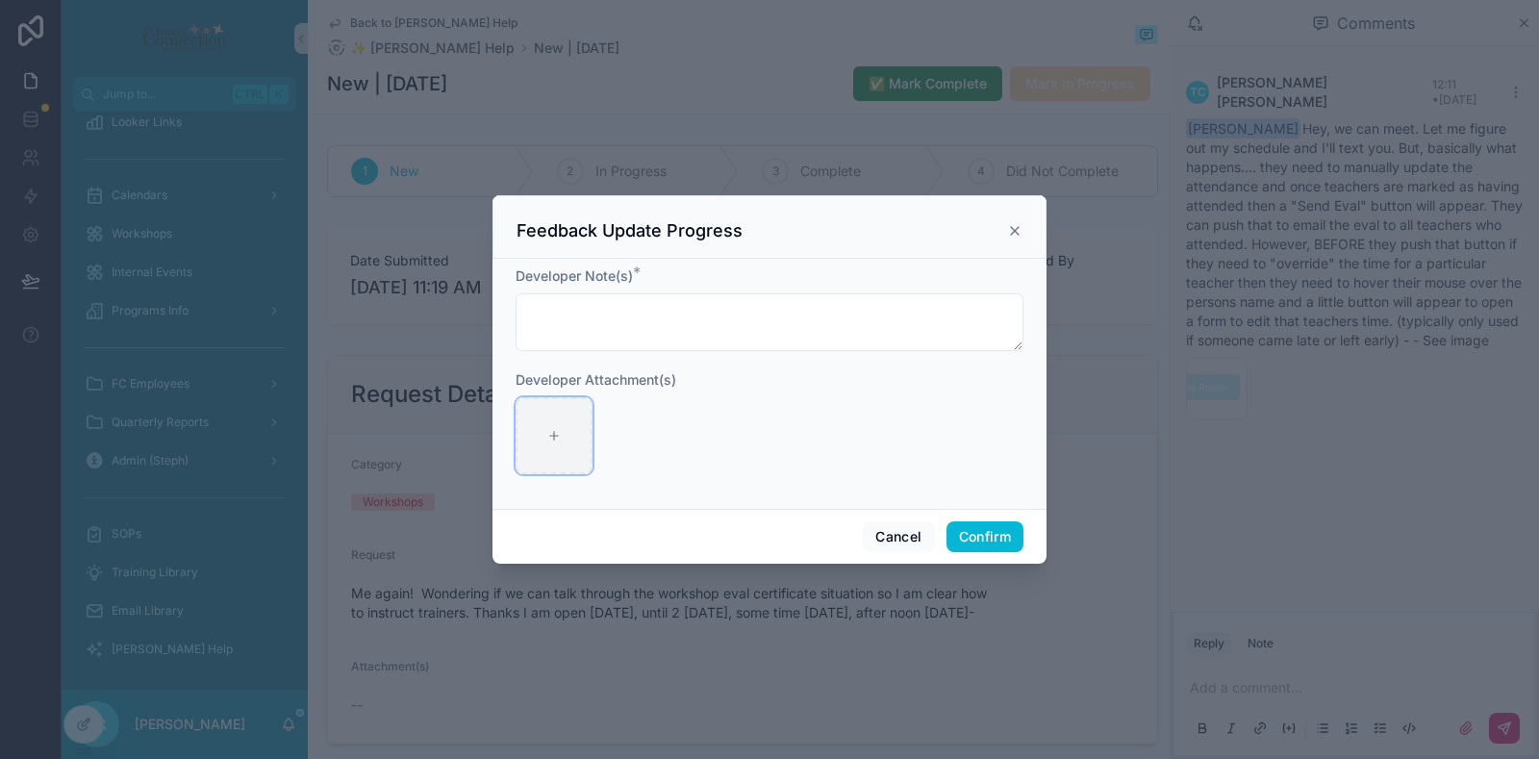
click at [569, 429] on div at bounding box center [554, 435] width 77 height 77
click at [535, 441] on div at bounding box center [554, 435] width 77 height 77
type input "**********"
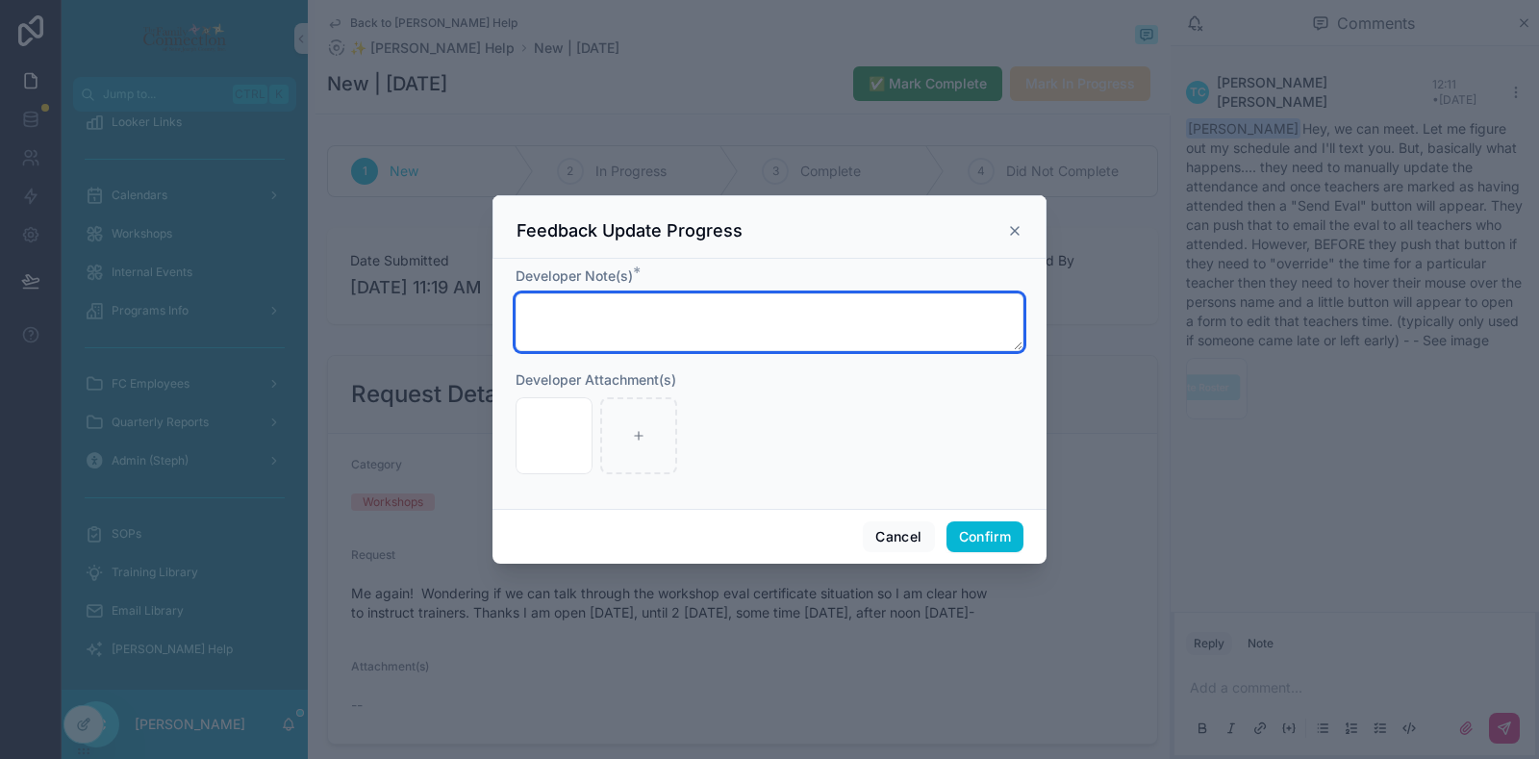
click at [806, 340] on textarea at bounding box center [770, 322] width 508 height 58
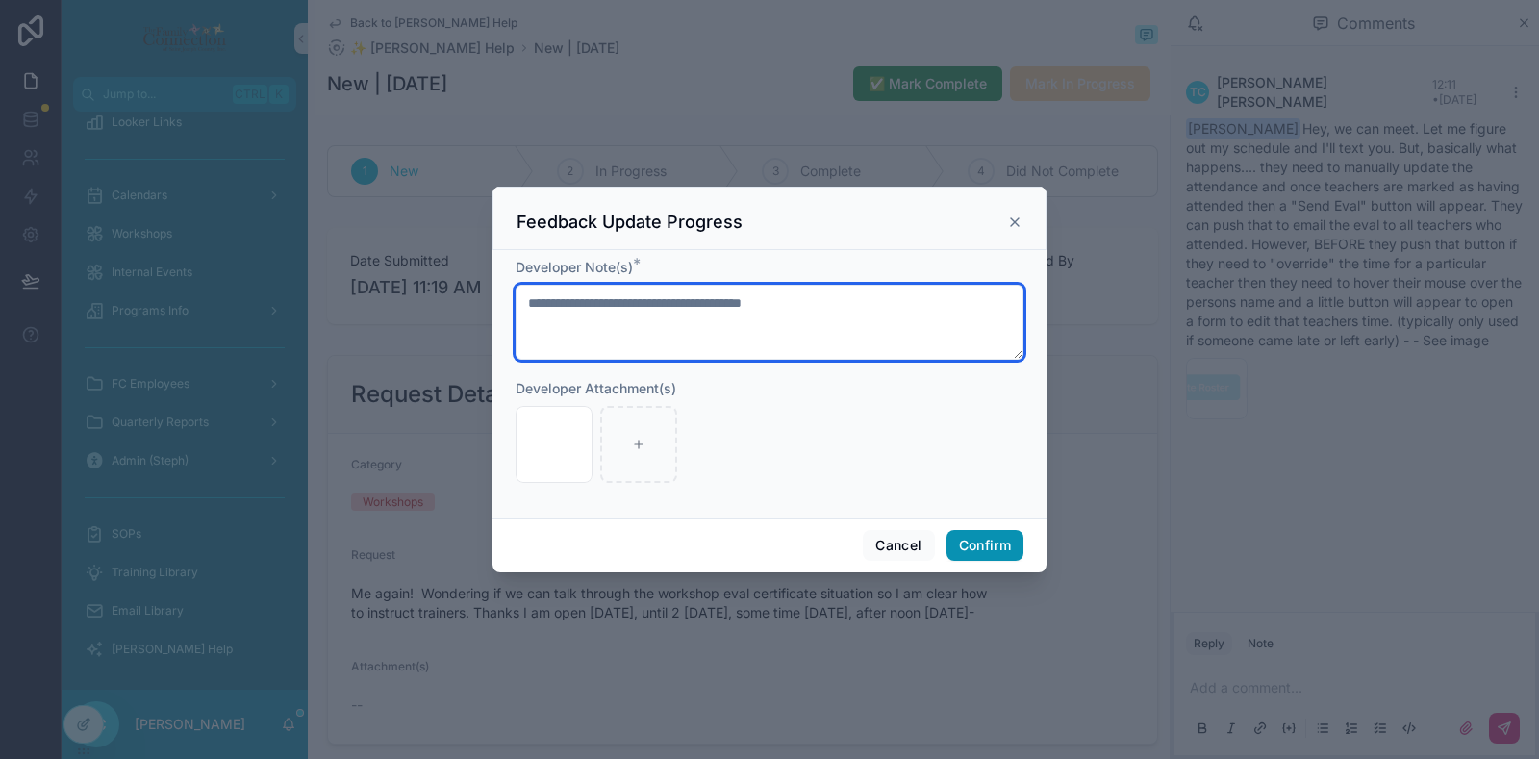
type textarea "**********"
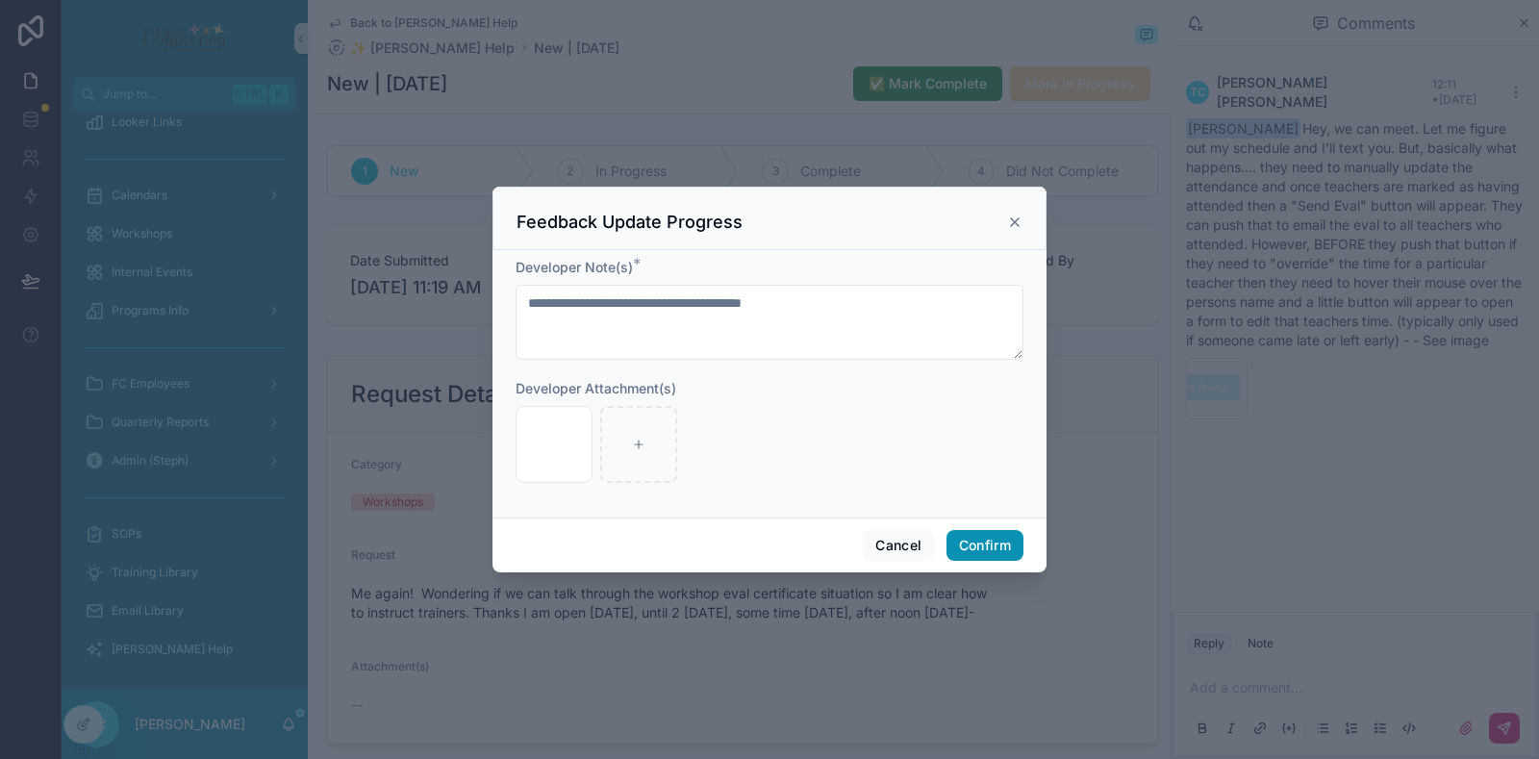
click at [994, 548] on button "Confirm" at bounding box center [985, 545] width 77 height 31
